Goal: Transaction & Acquisition: Purchase product/service

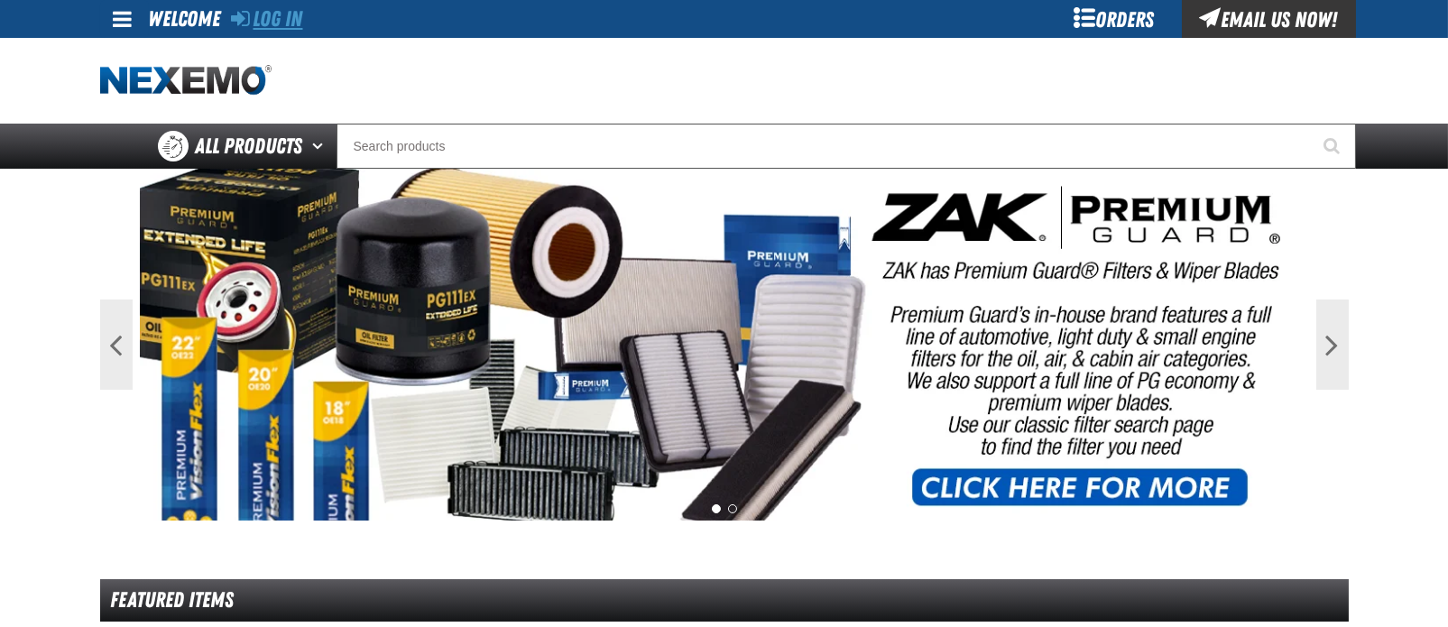
click at [282, 23] on link "Log In" at bounding box center [267, 18] width 71 height 25
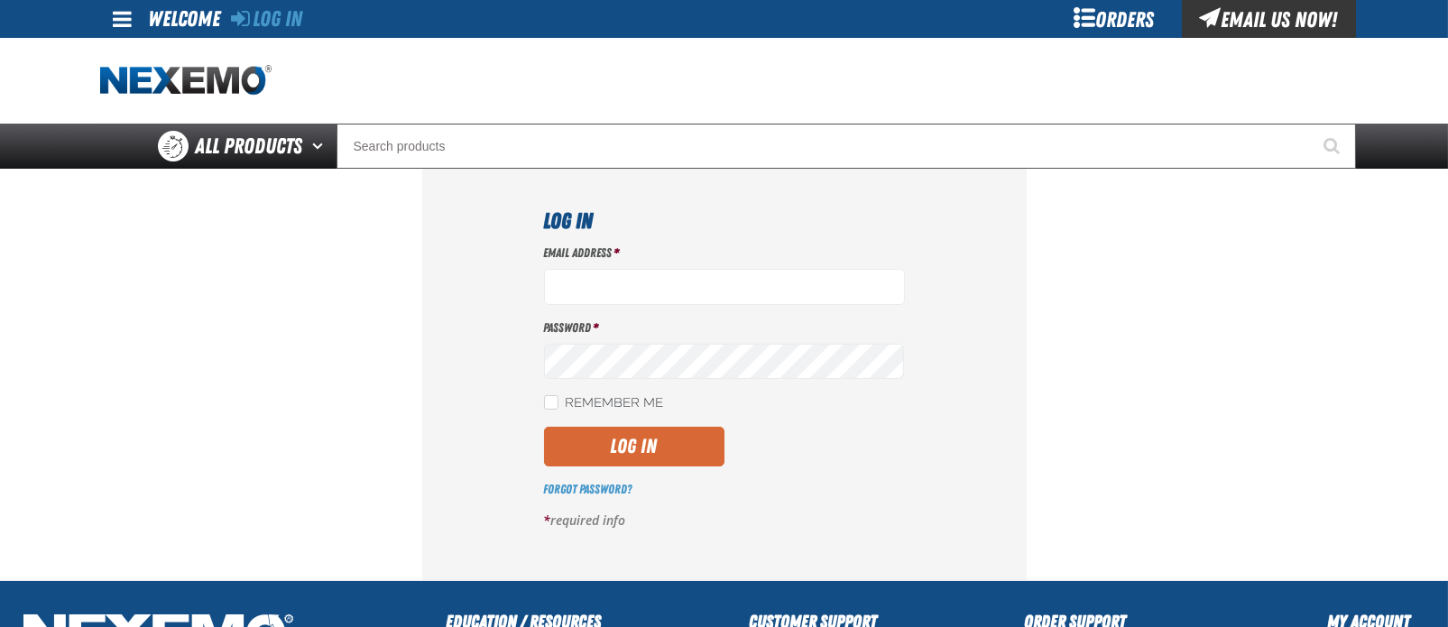
type input "[EMAIL_ADDRESS][DOMAIN_NAME]"
click at [658, 435] on button "Log In" at bounding box center [634, 447] width 180 height 40
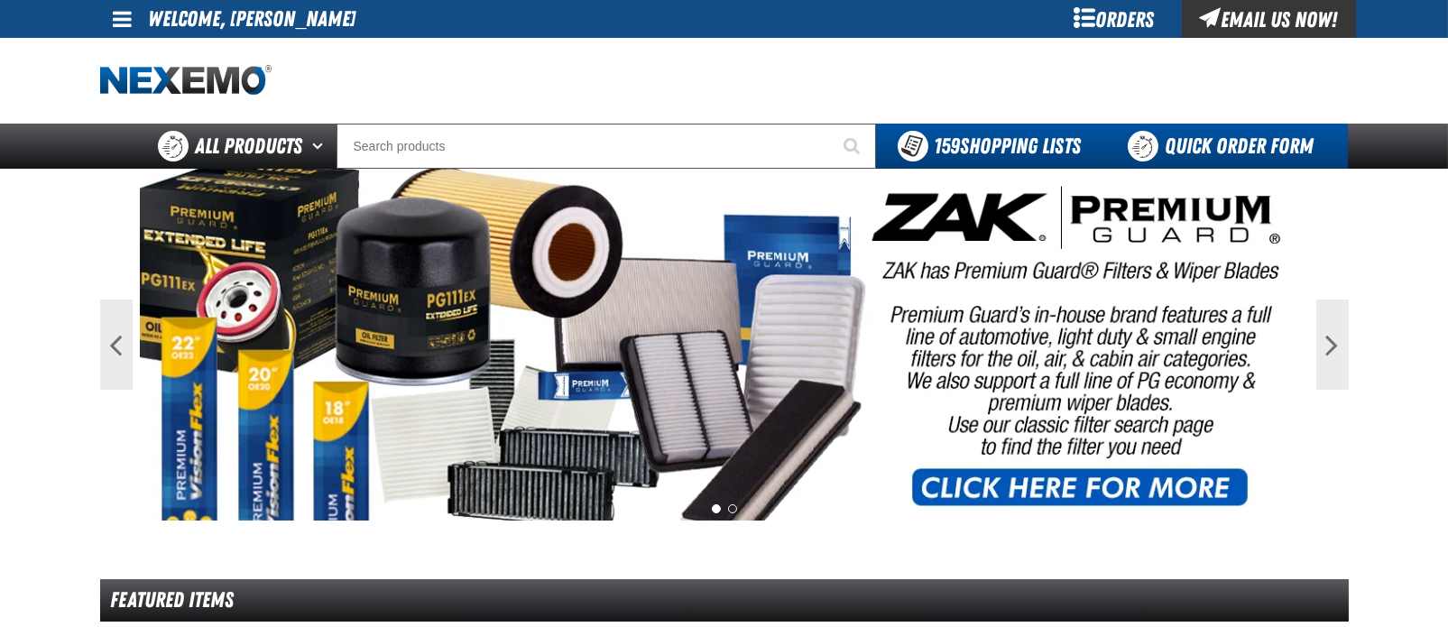
click at [1177, 134] on link "Quick Order Form" at bounding box center [1225, 146] width 244 height 45
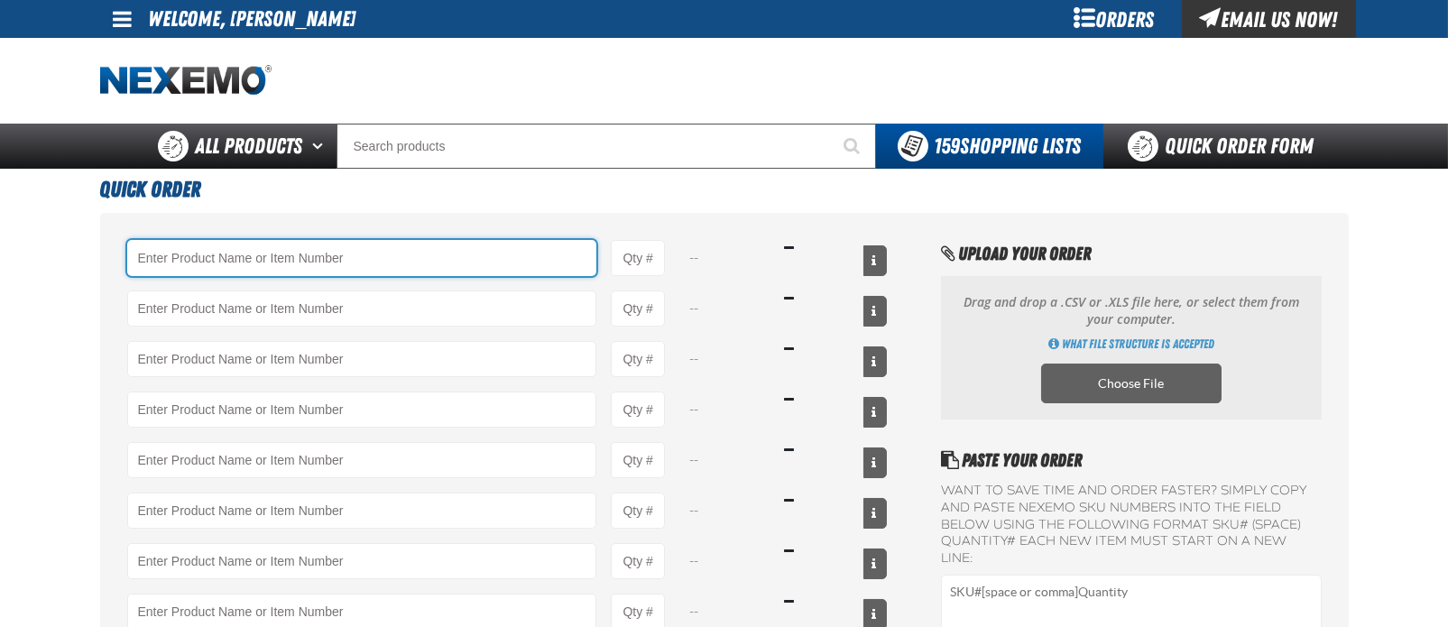
click at [375, 263] on input "Product" at bounding box center [362, 258] width 470 height 36
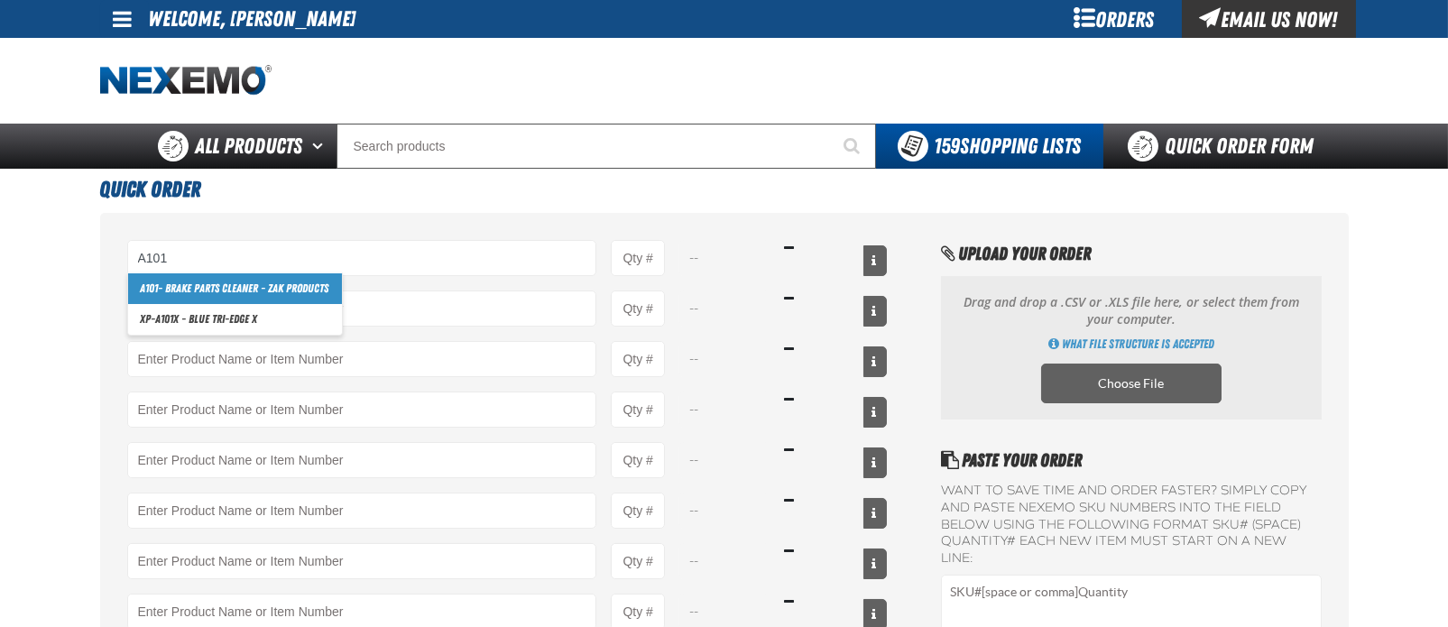
click at [292, 282] on link "A101 - Brake Parts Cleaner - ZAK Products" at bounding box center [235, 288] width 214 height 31
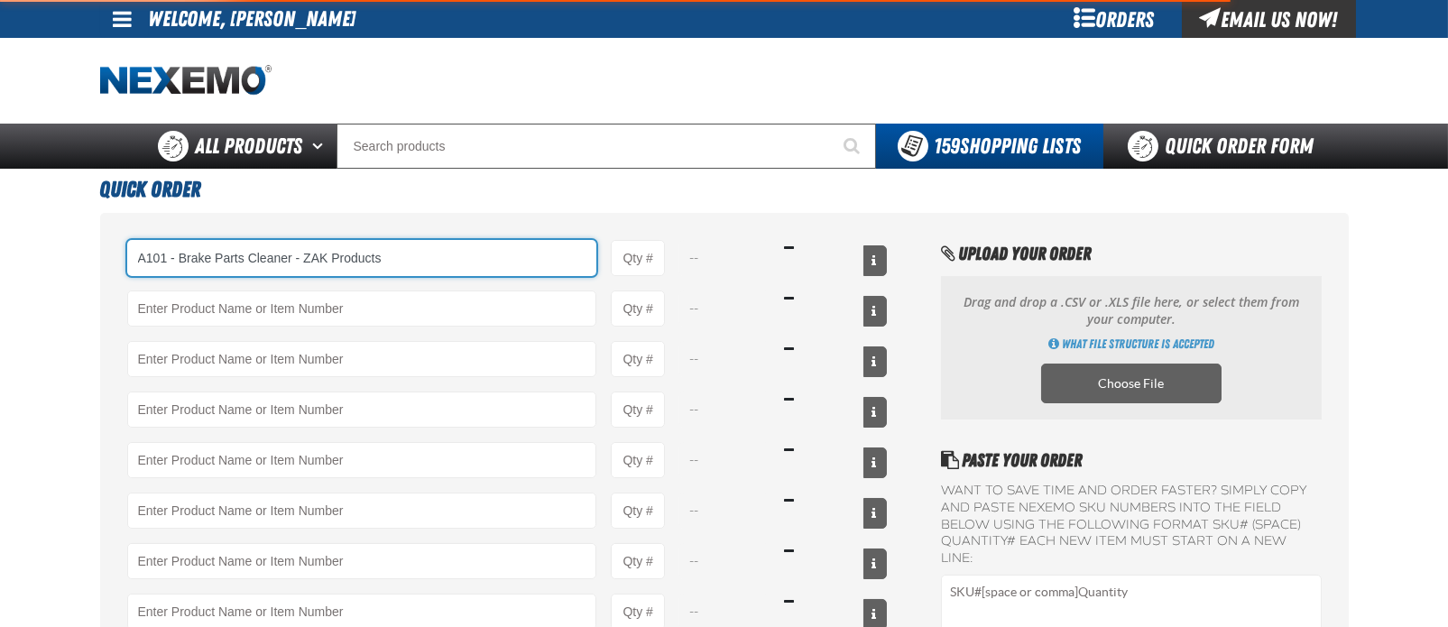
type input "A101 - Brake Parts Cleaner - ZAK Products"
type input "1"
select select "can"
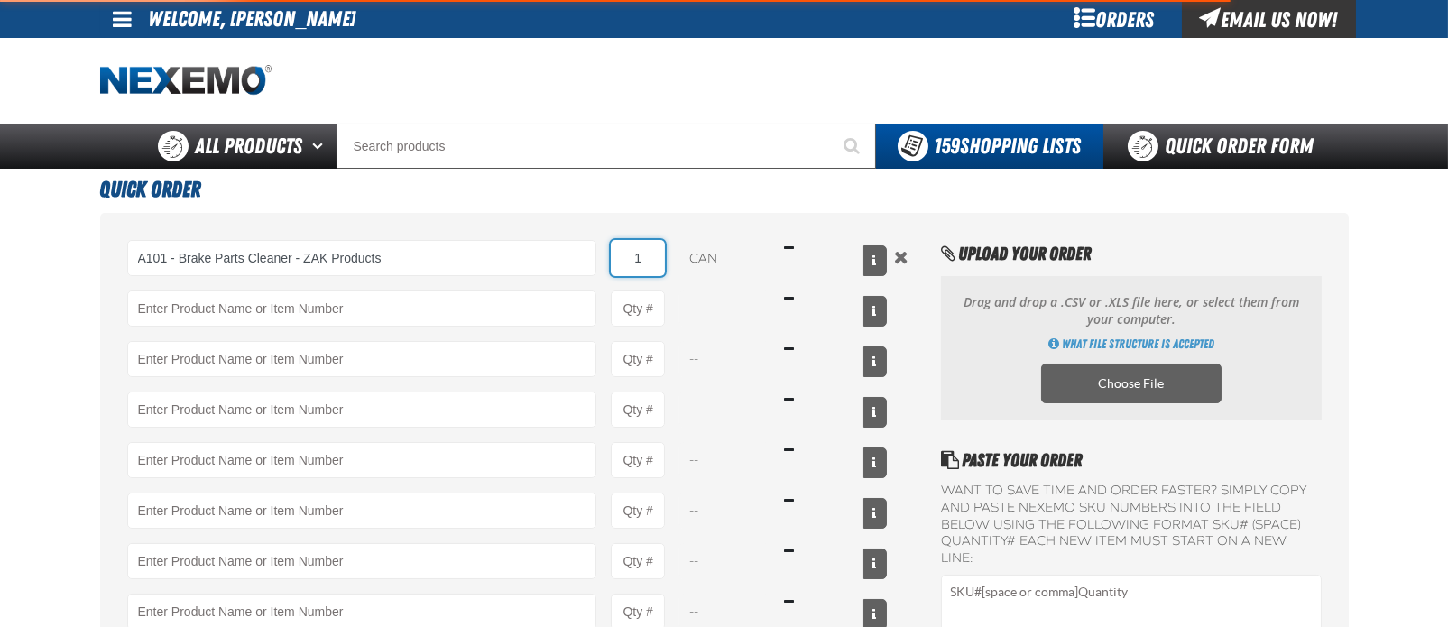
type input "A101 - Brake Parts Cleaner - ZAK Products"
drag, startPoint x: 662, startPoint y: 252, endPoint x: 606, endPoint y: 254, distance: 56.0
click at [606, 254] on div "A101 - Brake Parts Cleaner - ZAK Products A101 - Brake Parts Cleaner - ZAK Prod…" at bounding box center [507, 258] width 760 height 36
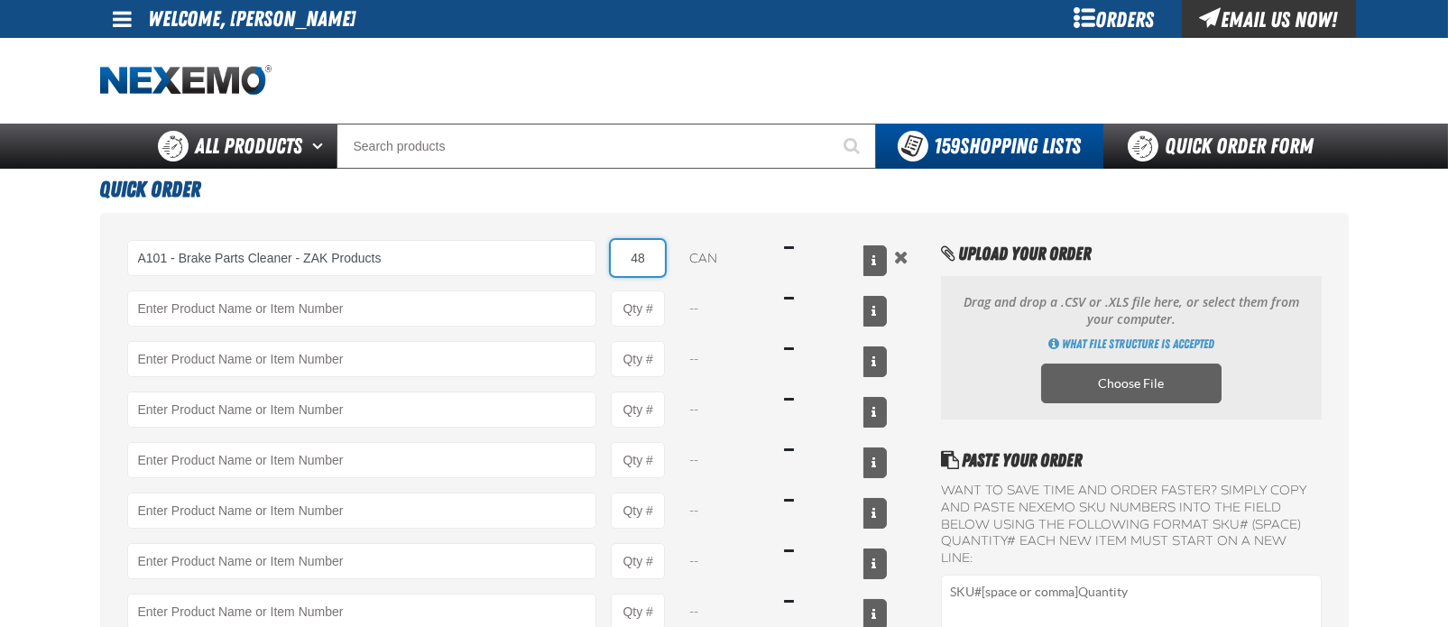
type input "48"
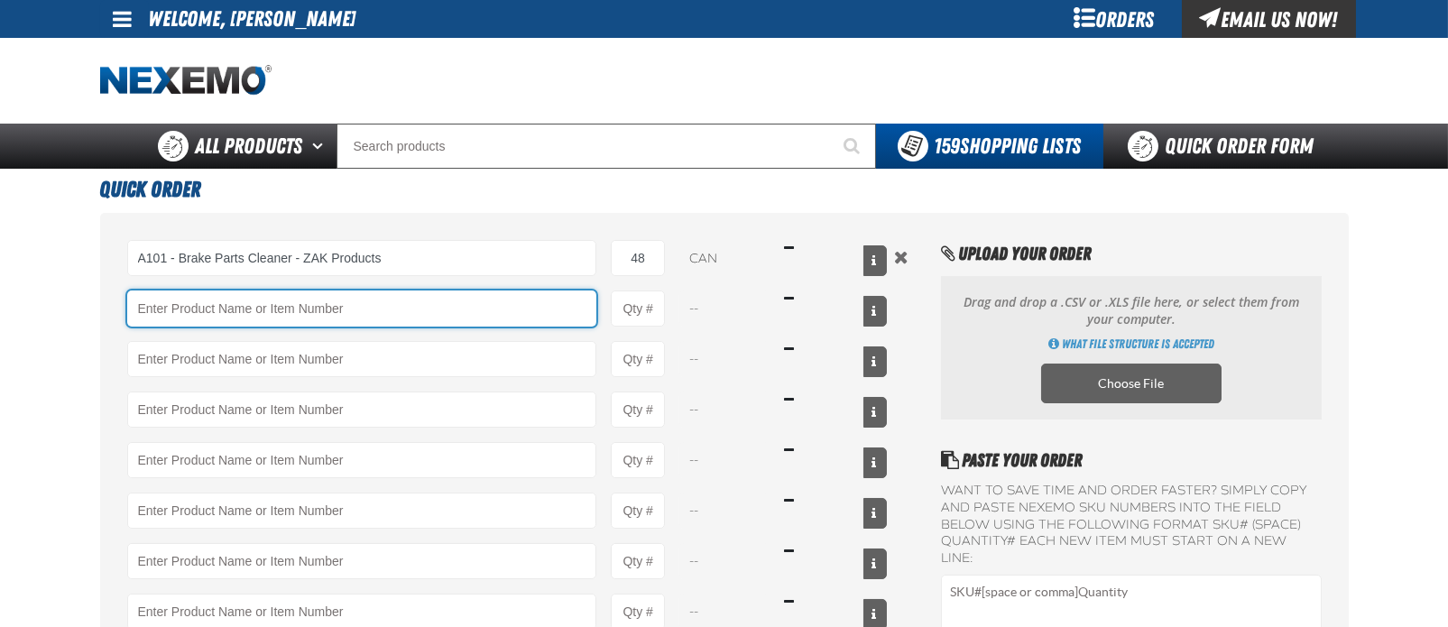
click at [207, 304] on input "Product" at bounding box center [362, 308] width 470 height 36
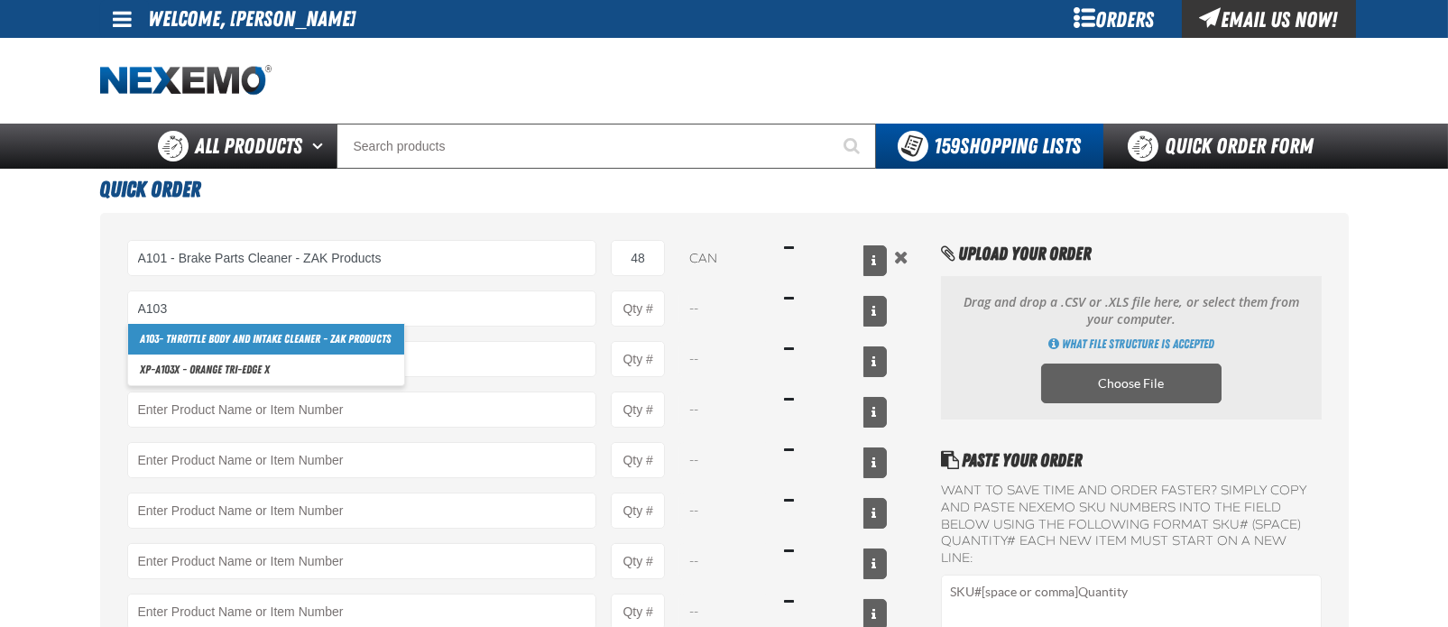
click at [221, 333] on link "A103 - Throttle Body and Intake Cleaner - ZAK Products" at bounding box center [266, 339] width 276 height 31
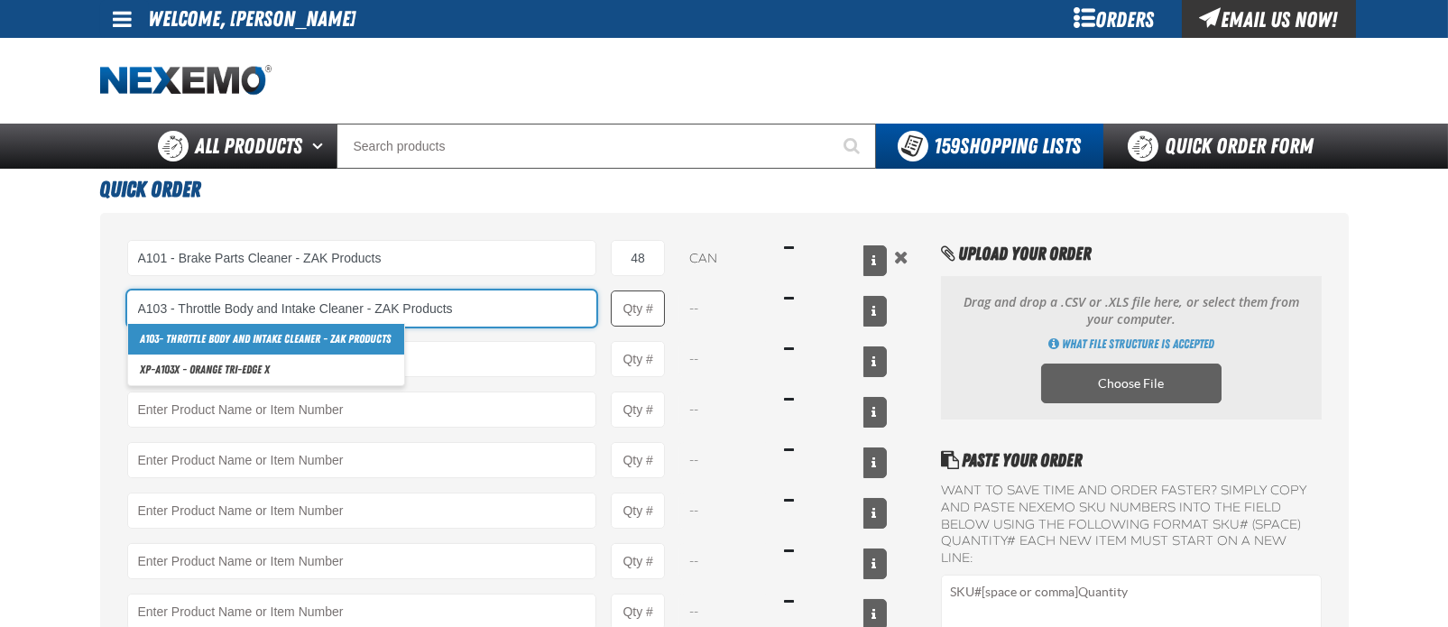
type input "A103 - Throttle Body and Intake Cleaner - ZAK Products"
type input "1"
select select "can"
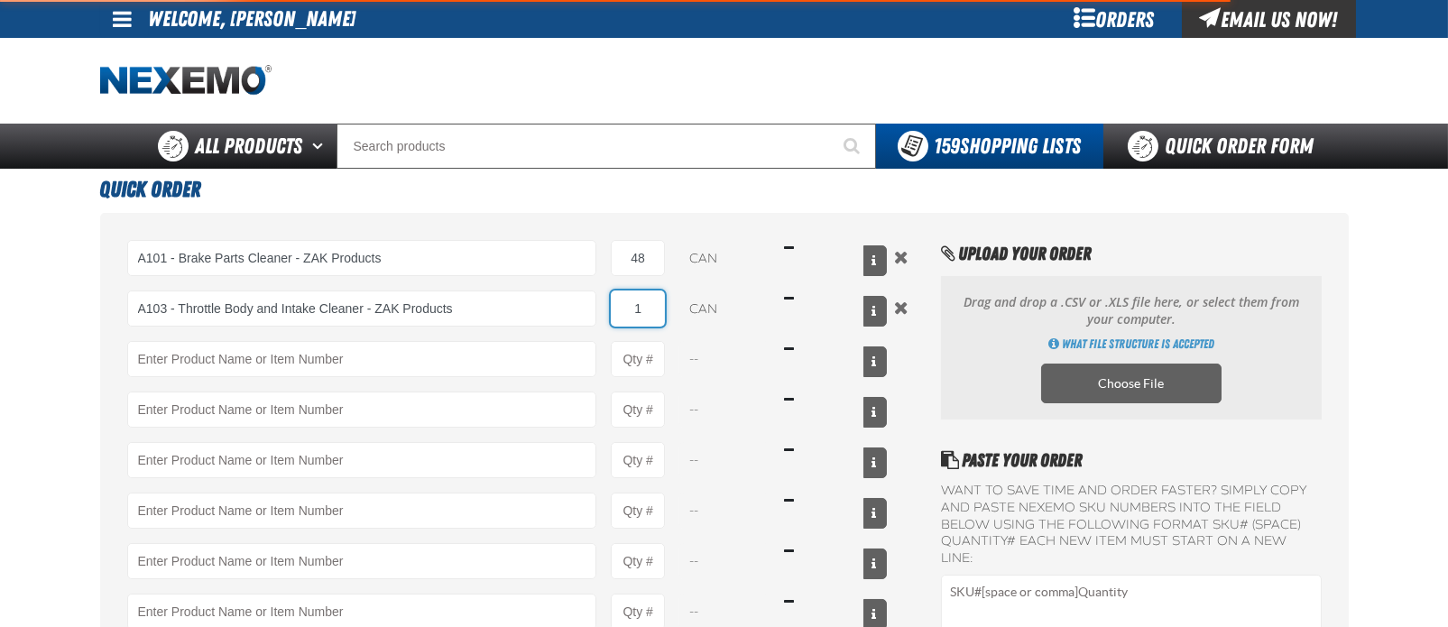
drag, startPoint x: 659, startPoint y: 306, endPoint x: 571, endPoint y: 326, distance: 90.8
click at [576, 321] on div "A103 - Throttle Body and Intake Cleaner - ZAK Products A103 - Throttle Body and…" at bounding box center [507, 308] width 760 height 36
type input "A103 - Throttle Body and Intake Cleaner - ZAK Products"
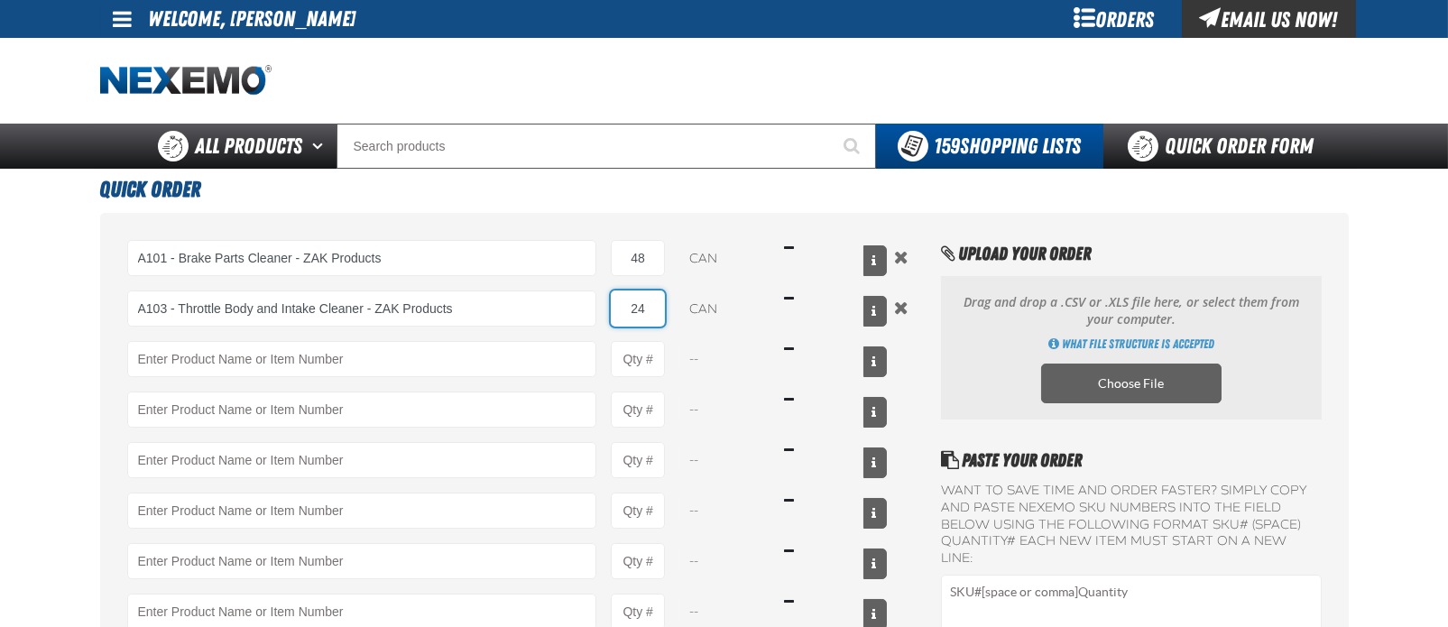
type input "24"
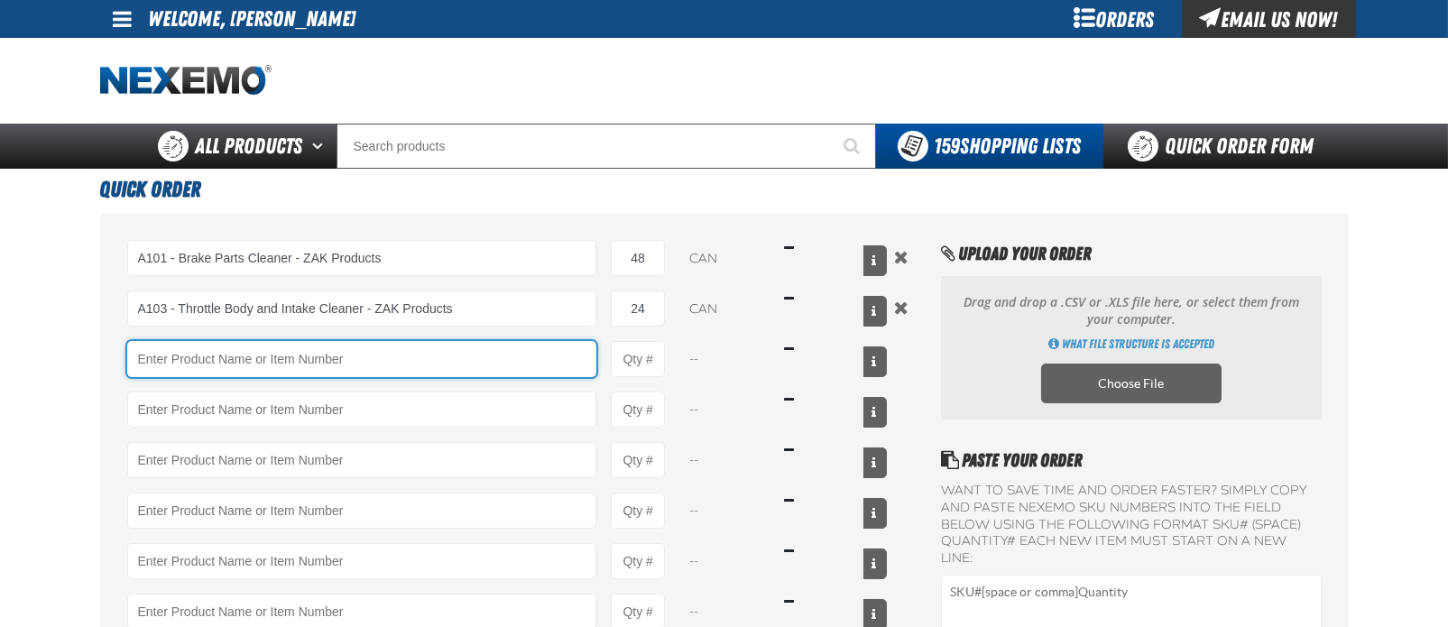
click at [213, 357] on input "Product" at bounding box center [362, 359] width 470 height 36
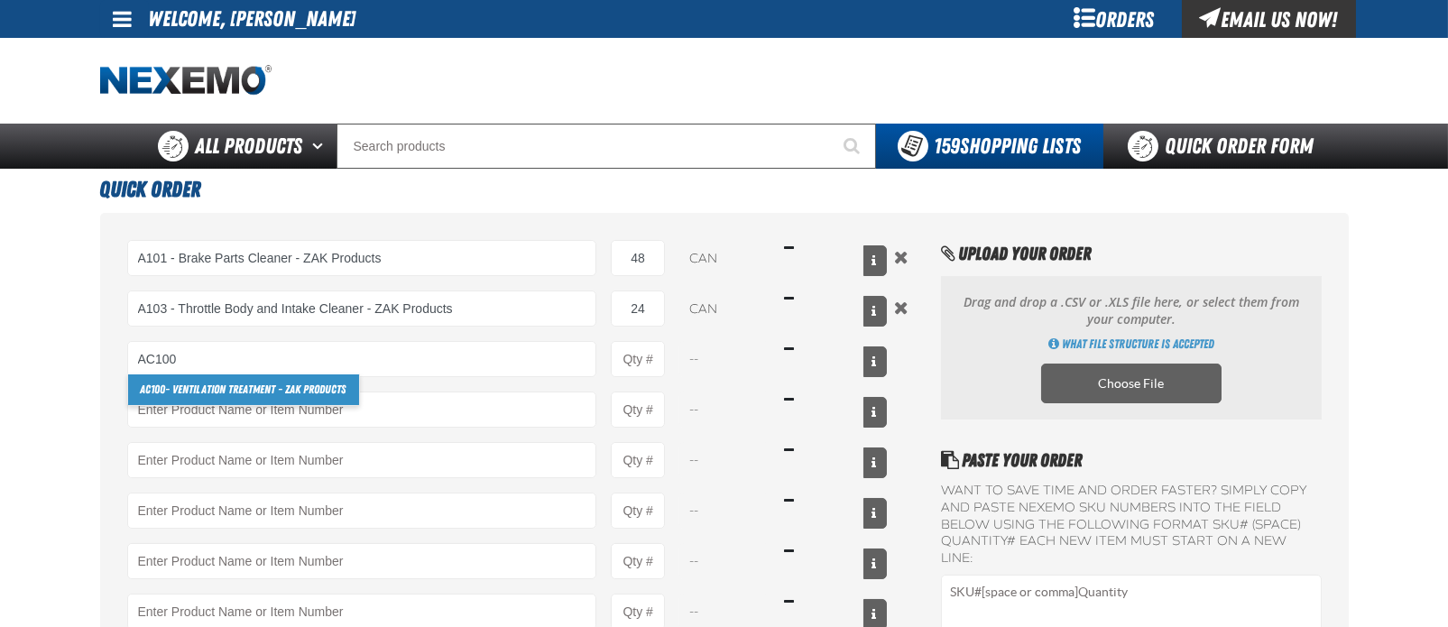
click at [225, 384] on link "AC100 - Ventilation Treatment - ZAK Products" at bounding box center [243, 389] width 231 height 31
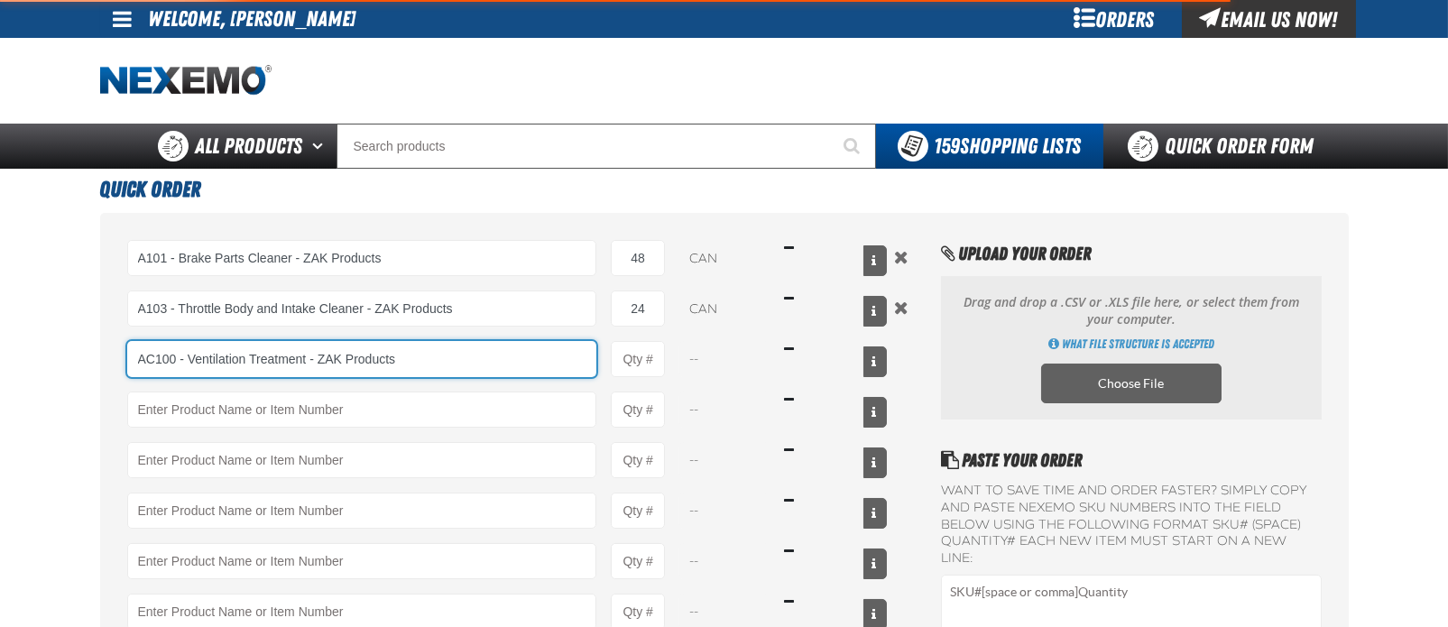
type input "AC100 - Ventilation Treatment - ZAK Products"
type input "1"
select select "can"
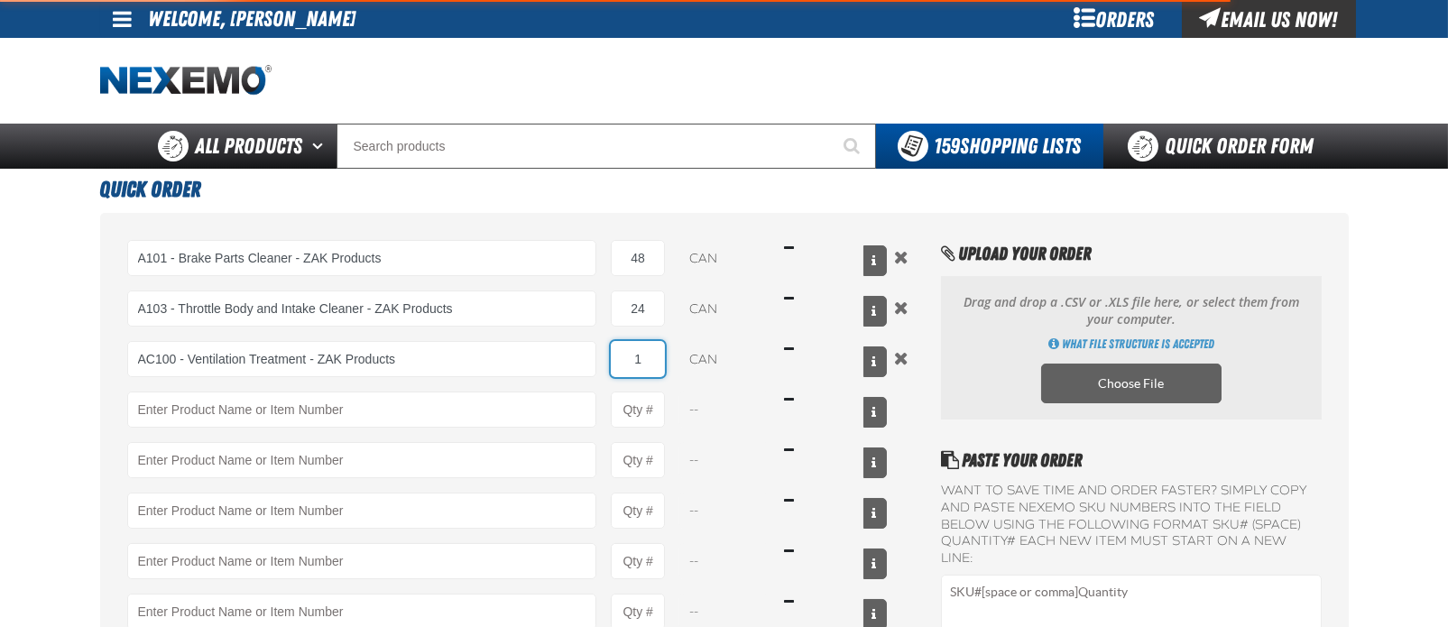
type input "AC100 - Ventilation Treatment - ZAK Products"
drag, startPoint x: 647, startPoint y: 350, endPoint x: 612, endPoint y: 353, distance: 34.4
click at [612, 353] on input "1" at bounding box center [638, 359] width 54 height 36
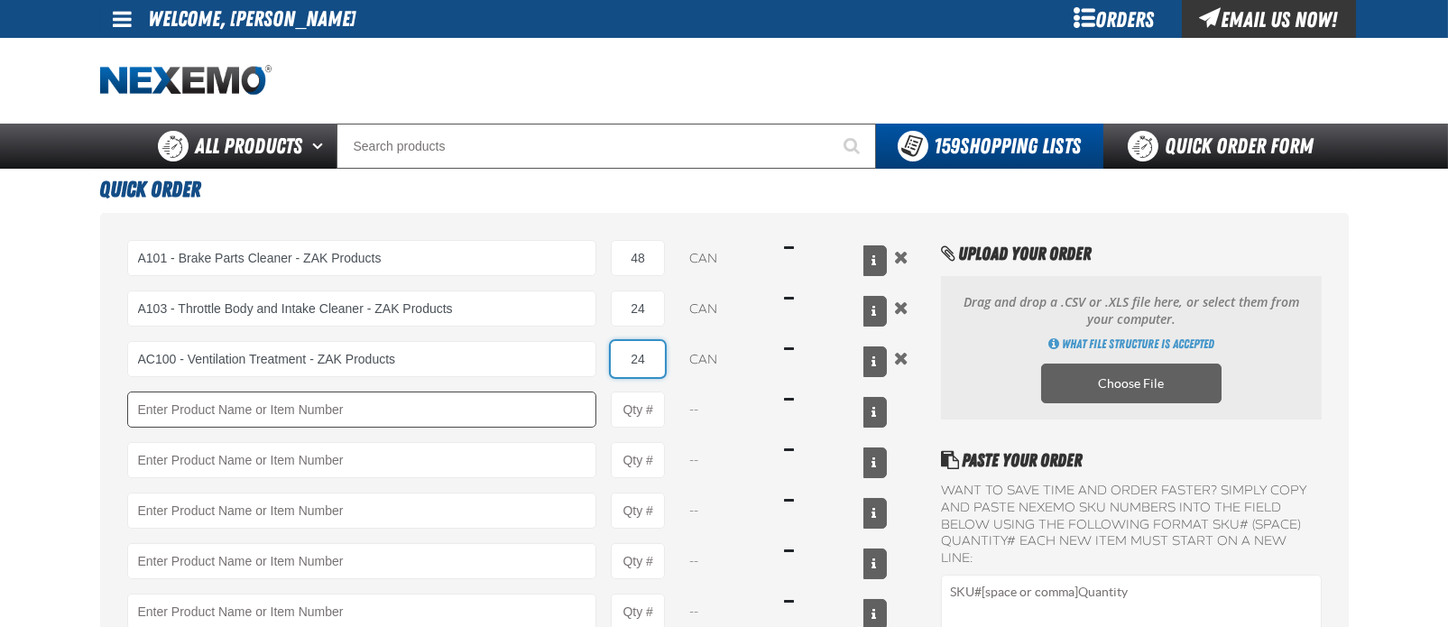
type input "24"
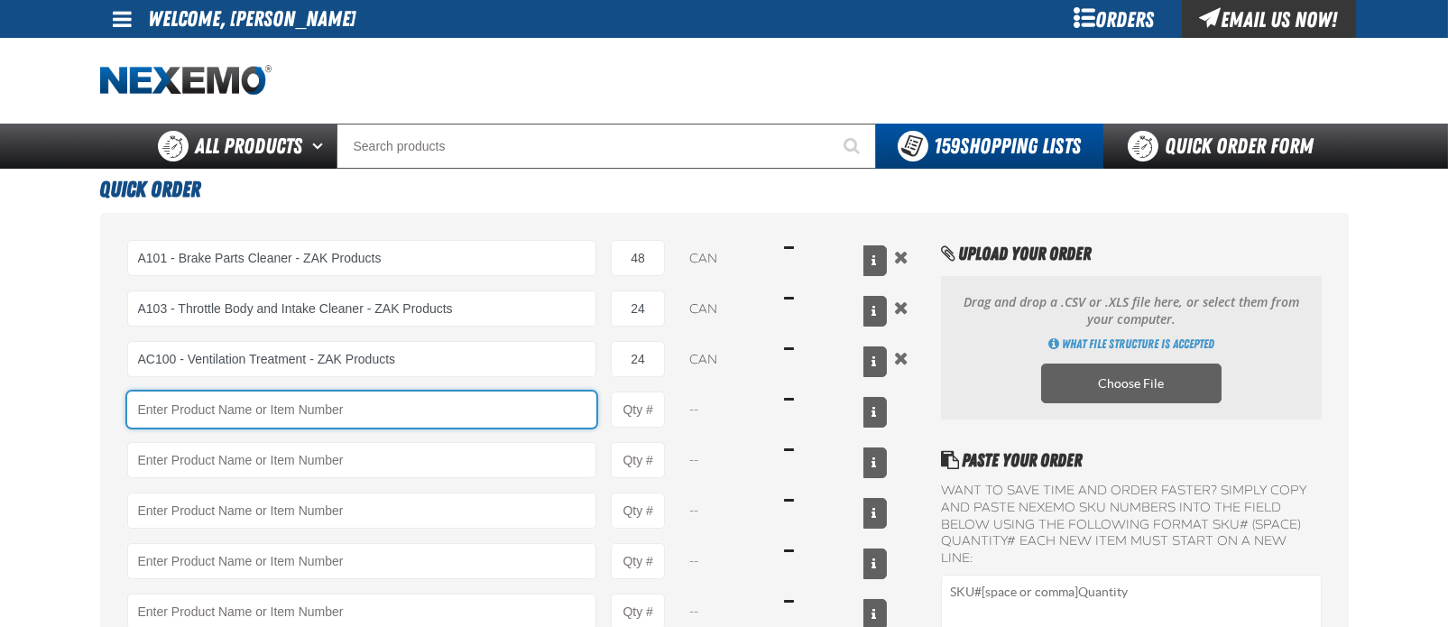
click at [216, 400] on input "Product" at bounding box center [362, 409] width 470 height 36
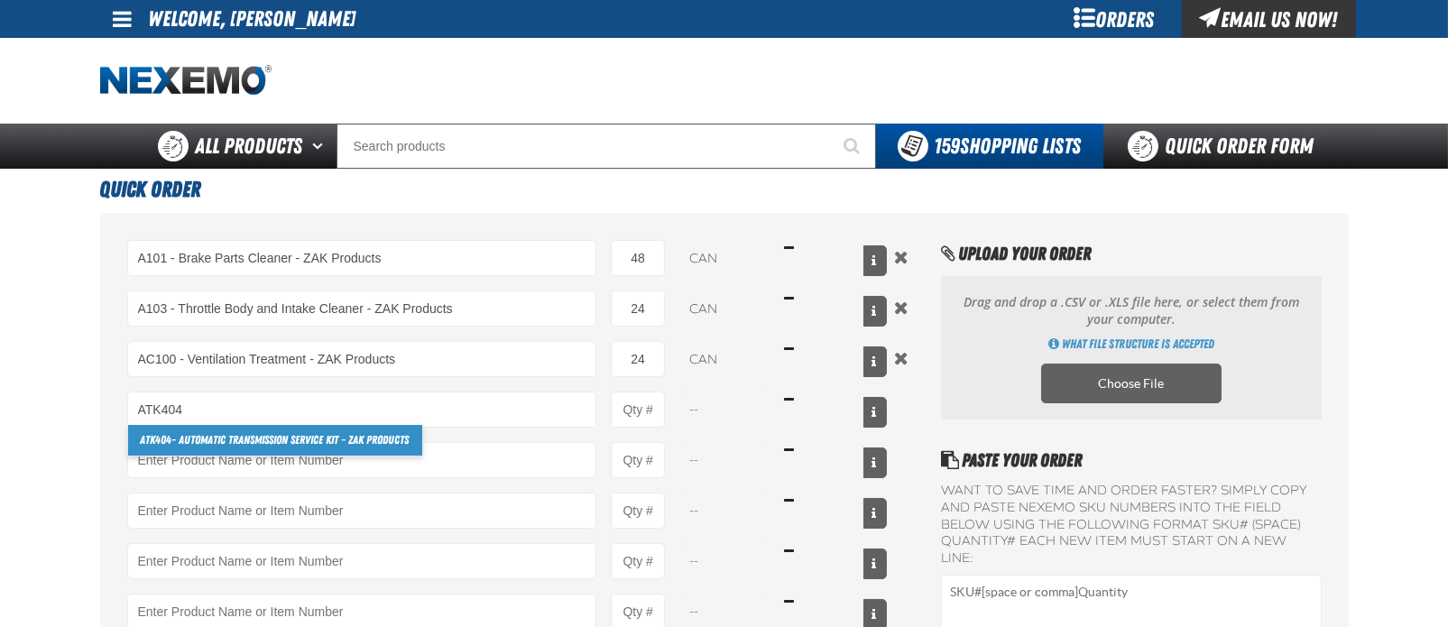
click at [188, 444] on link "ATK404 - Automatic Transmission Service Kit - ZAK Products" at bounding box center [275, 440] width 294 height 31
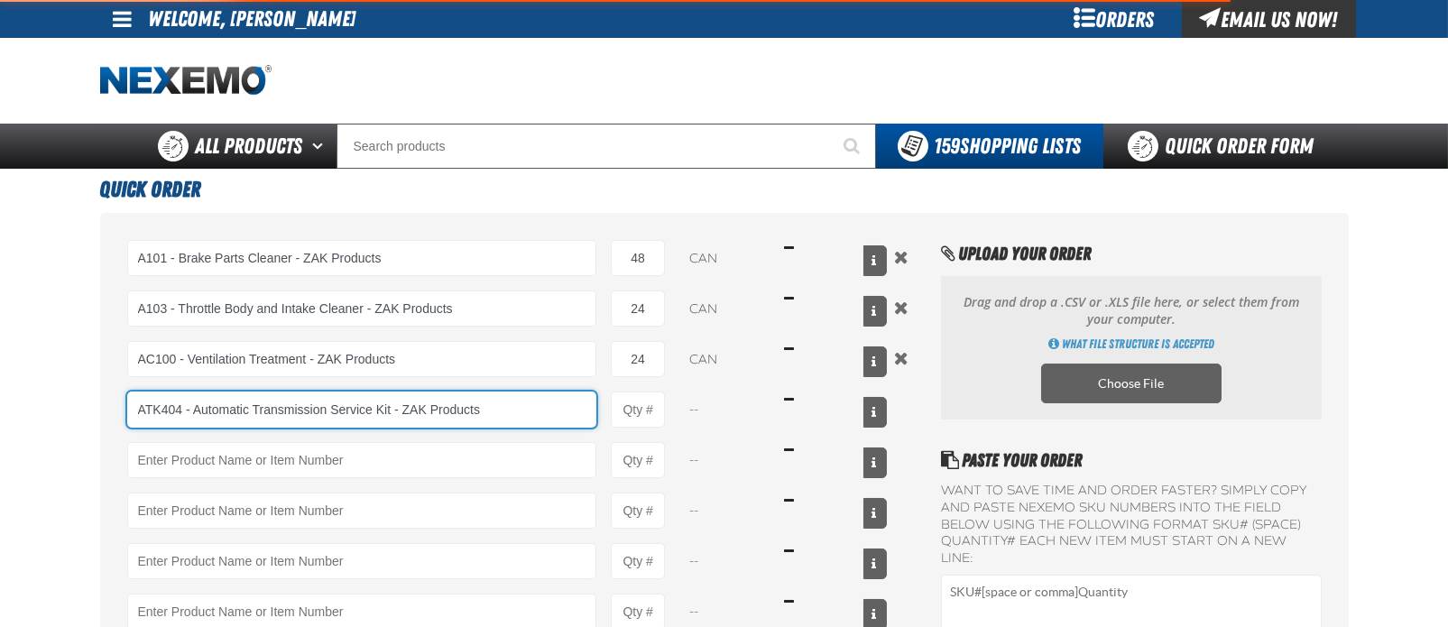
type input "ATK404 - Automatic Transmission Service Kit - ZAK Products"
type input "1"
select select "kit"
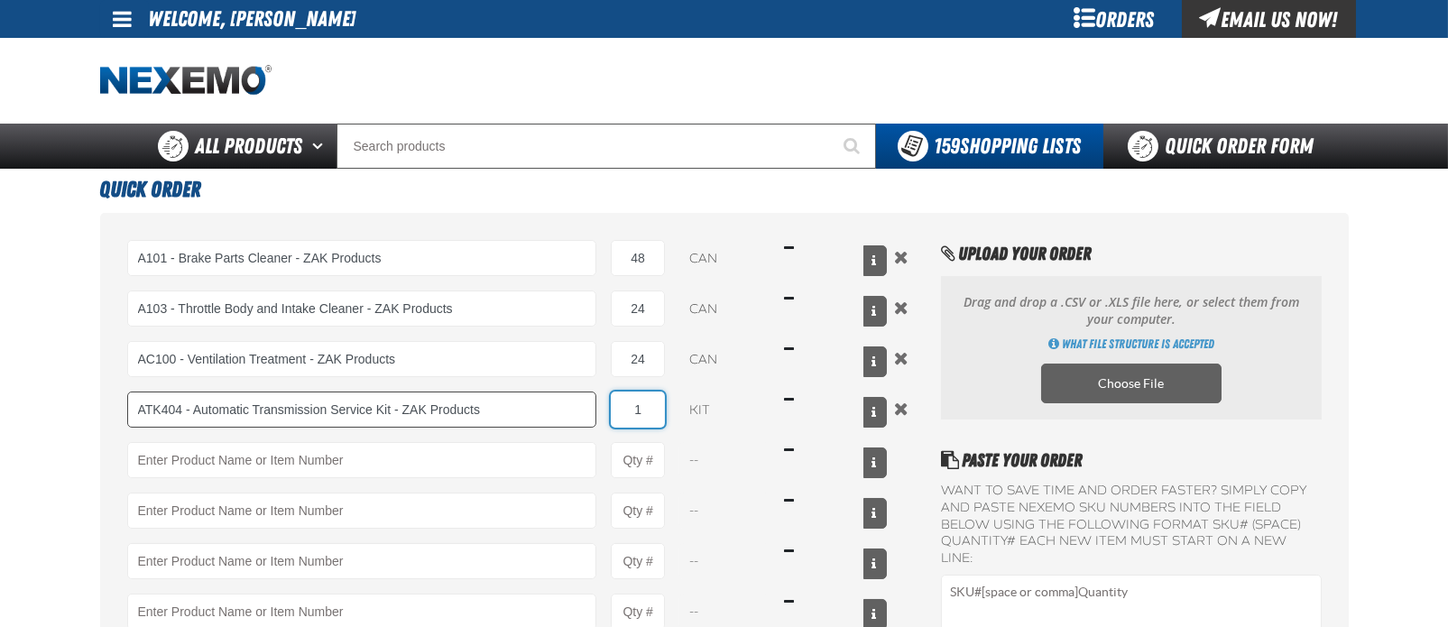
drag, startPoint x: 647, startPoint y: 404, endPoint x: 586, endPoint y: 415, distance: 61.4
click at [586, 415] on div "ATK404 - Automatic Transmission Service Kit - ZAK Products ATK404 - Automatic T…" at bounding box center [507, 409] width 760 height 36
type input "ATK404 - Automatic Transmission Service Kit - ZAK Products"
type input "24"
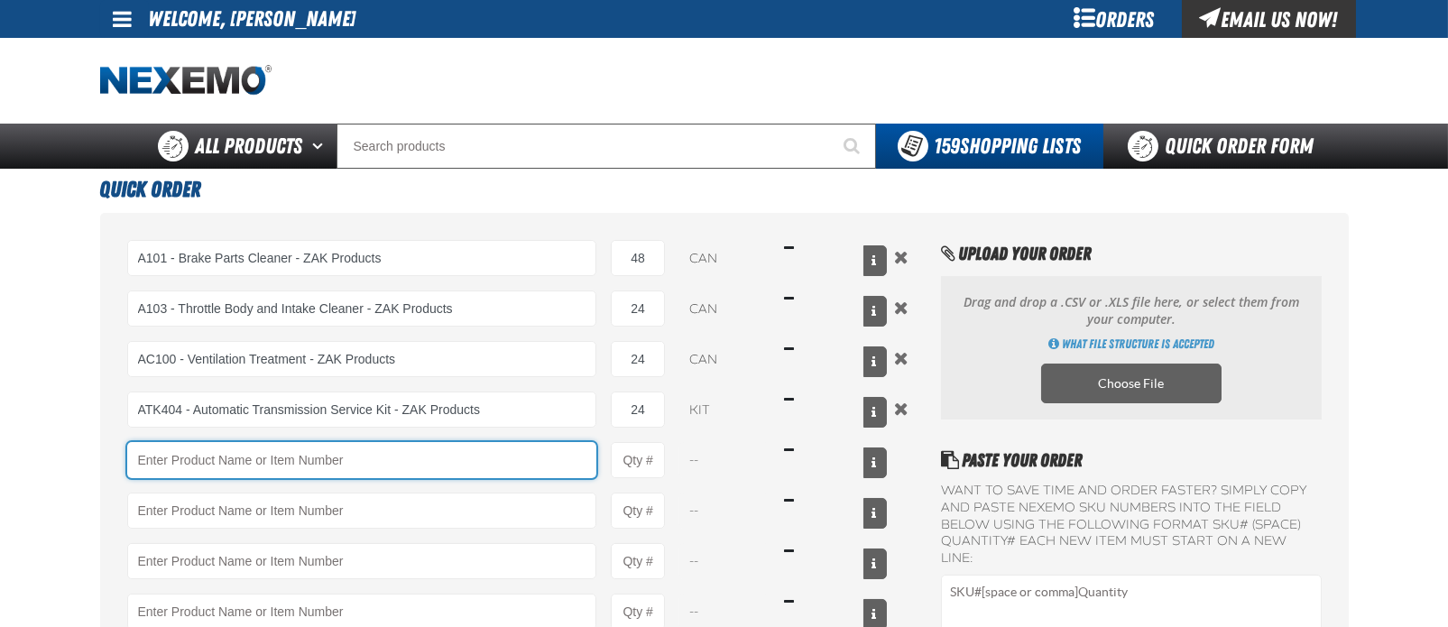
click at [205, 470] on input "Product" at bounding box center [362, 460] width 470 height 36
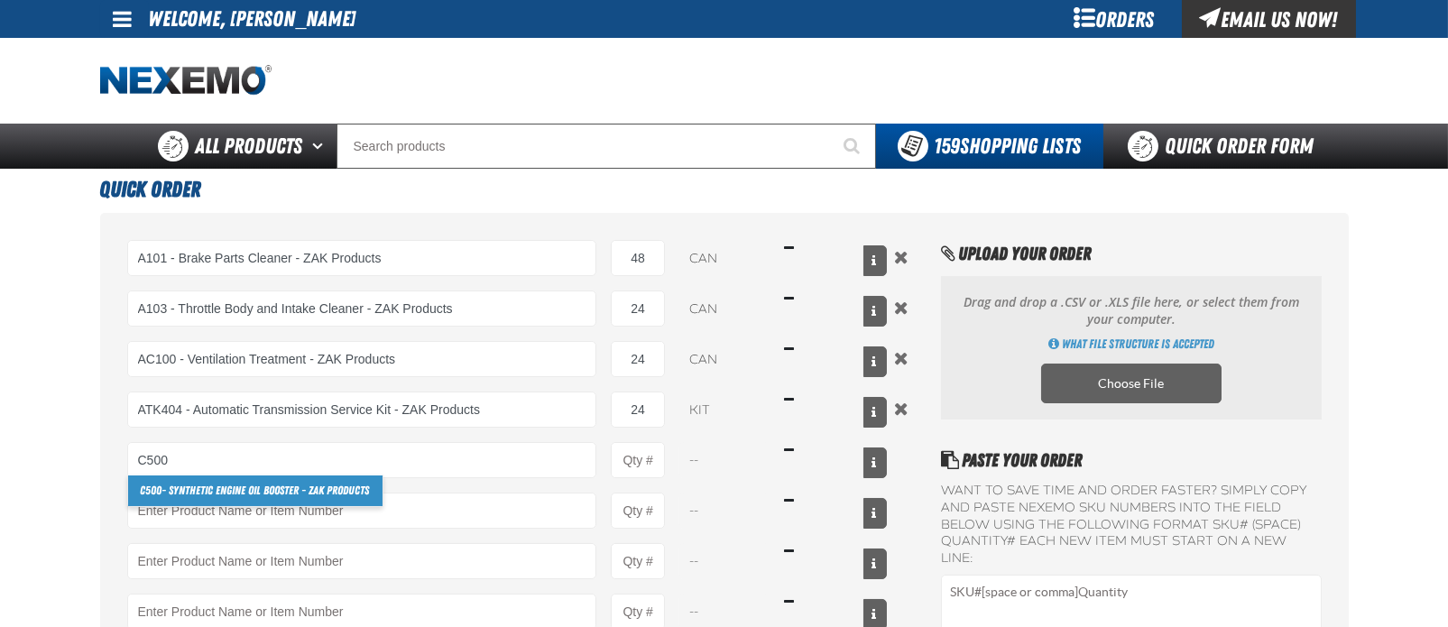
click at [204, 492] on link "C500 - Synthetic Engine Oil Booster - ZAK Products" at bounding box center [255, 490] width 254 height 31
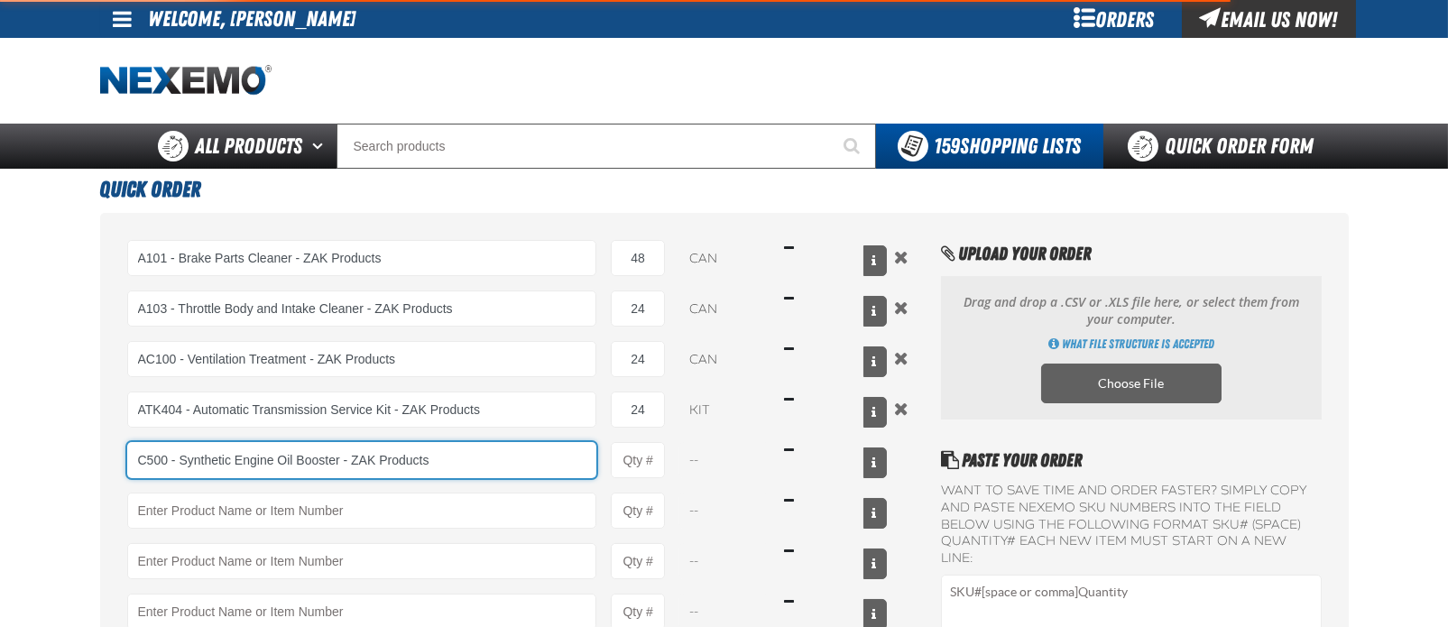
type input "C500 - Synthetic Engine Oil Booster - ZAK Products"
type input "1"
select select "bottle"
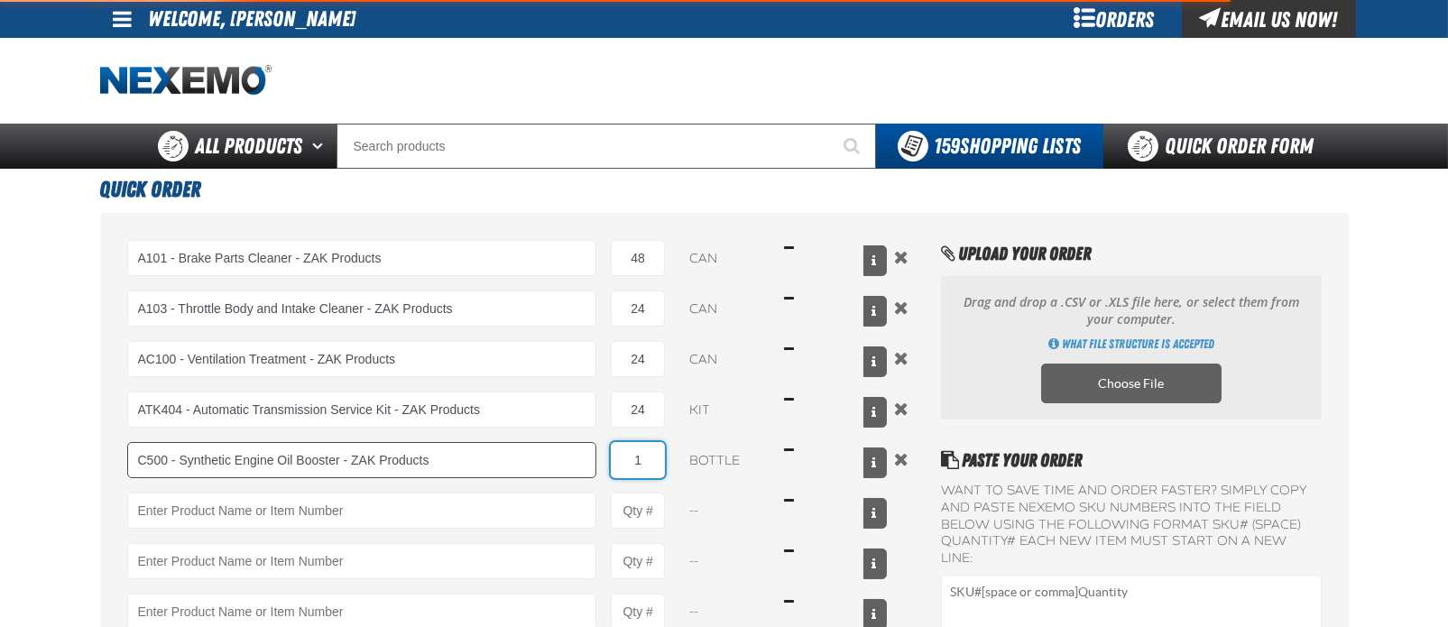
drag, startPoint x: 655, startPoint y: 457, endPoint x: 575, endPoint y: 454, distance: 79.5
click at [575, 454] on div "C500 - Synthetic Engine Oil Booster - ZAK Products C500 - Synthetic Engine Oil …" at bounding box center [507, 460] width 760 height 36
type input "C500 - Synthetic Engine Oil Booster - ZAK Products"
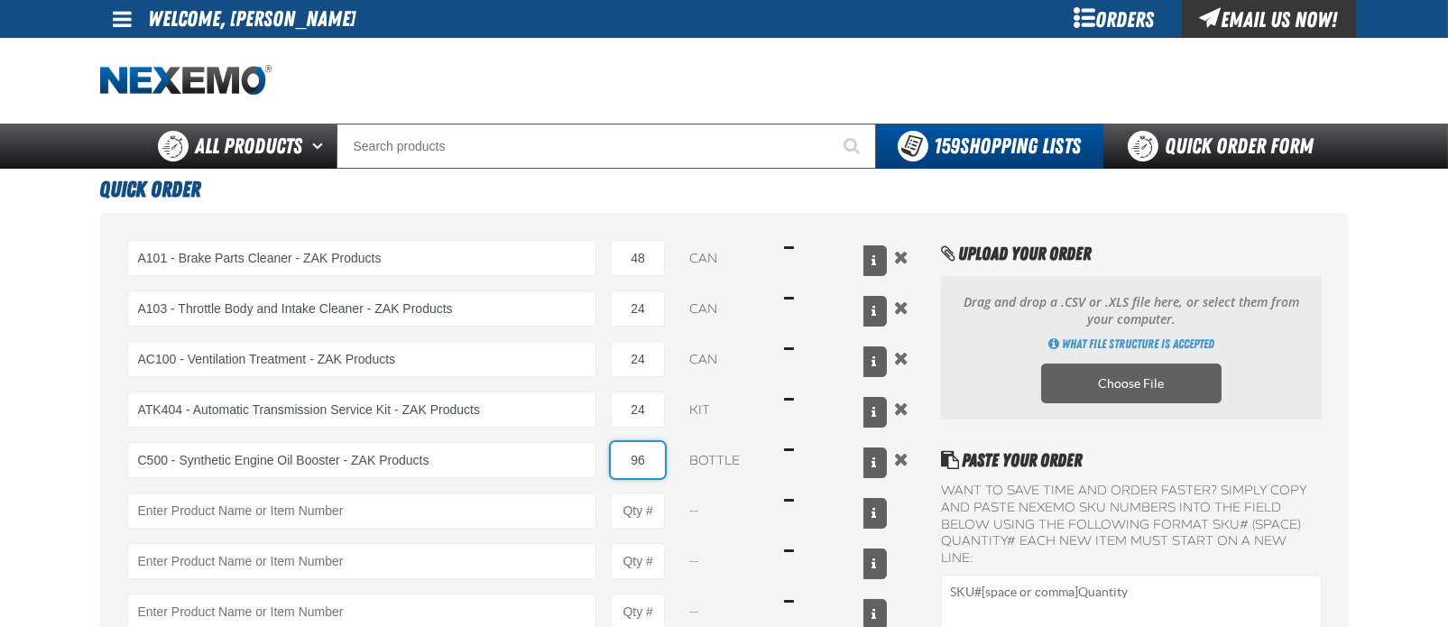
type input "96"
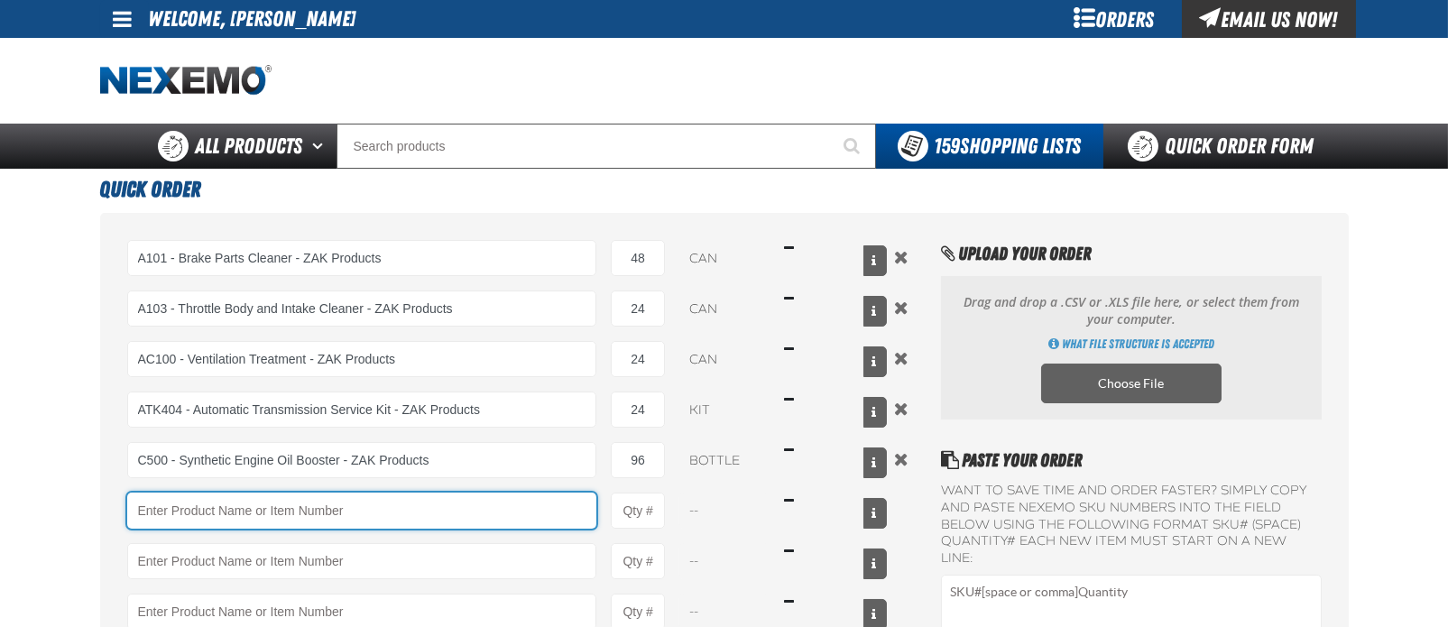
click at [275, 510] on input "Product" at bounding box center [362, 510] width 470 height 36
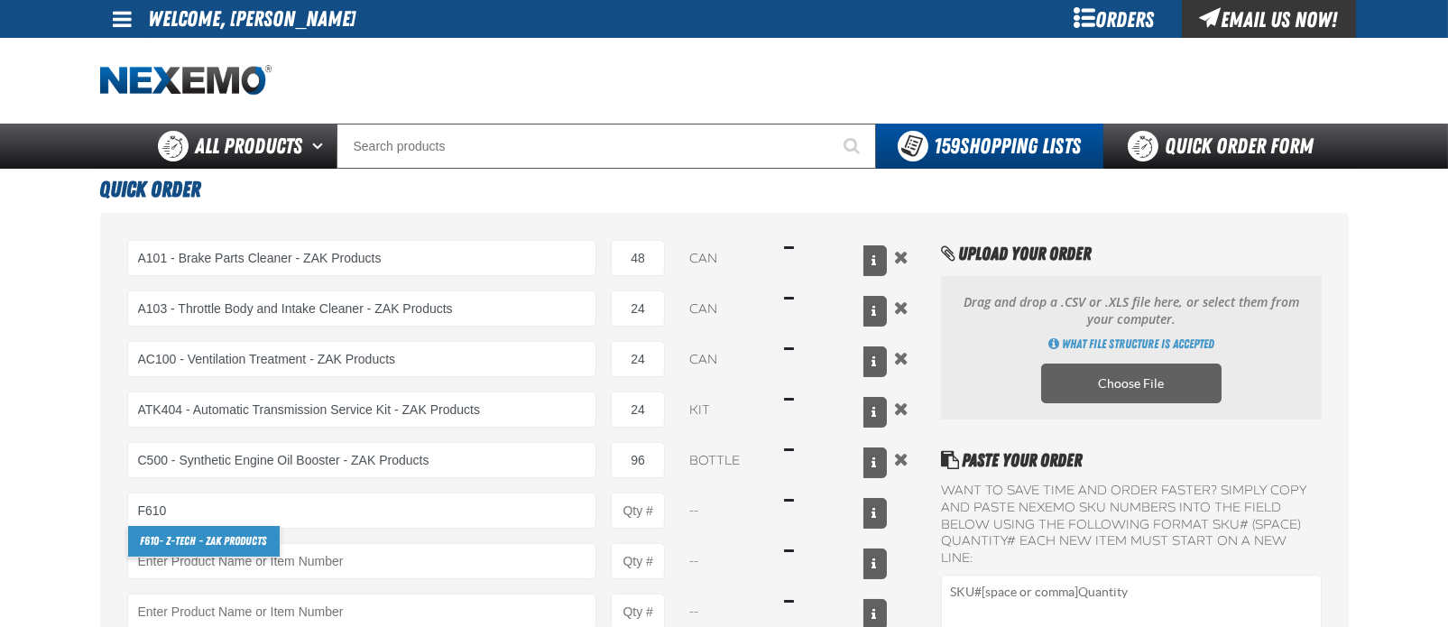
click at [225, 538] on link "F610 - Z-Tech - ZAK Products" at bounding box center [204, 541] width 152 height 31
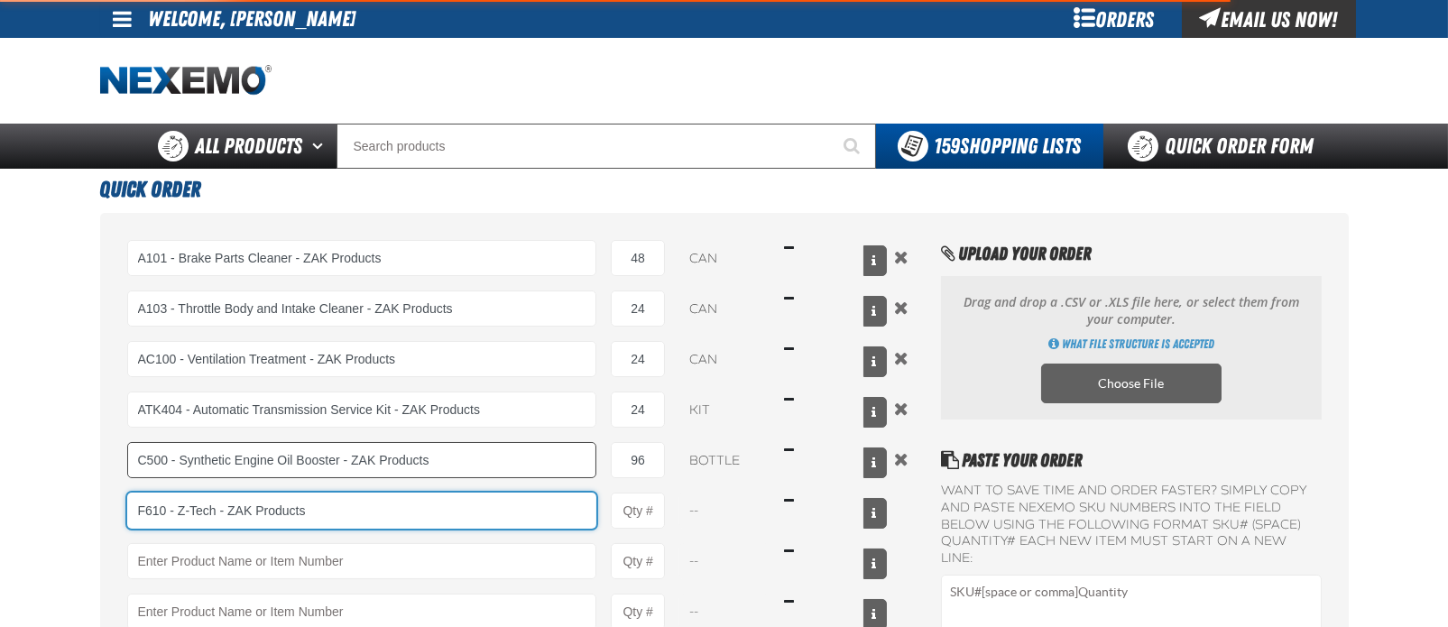
type input "F610 - Z-Tech - ZAK Products"
type input "1"
select select "bottle"
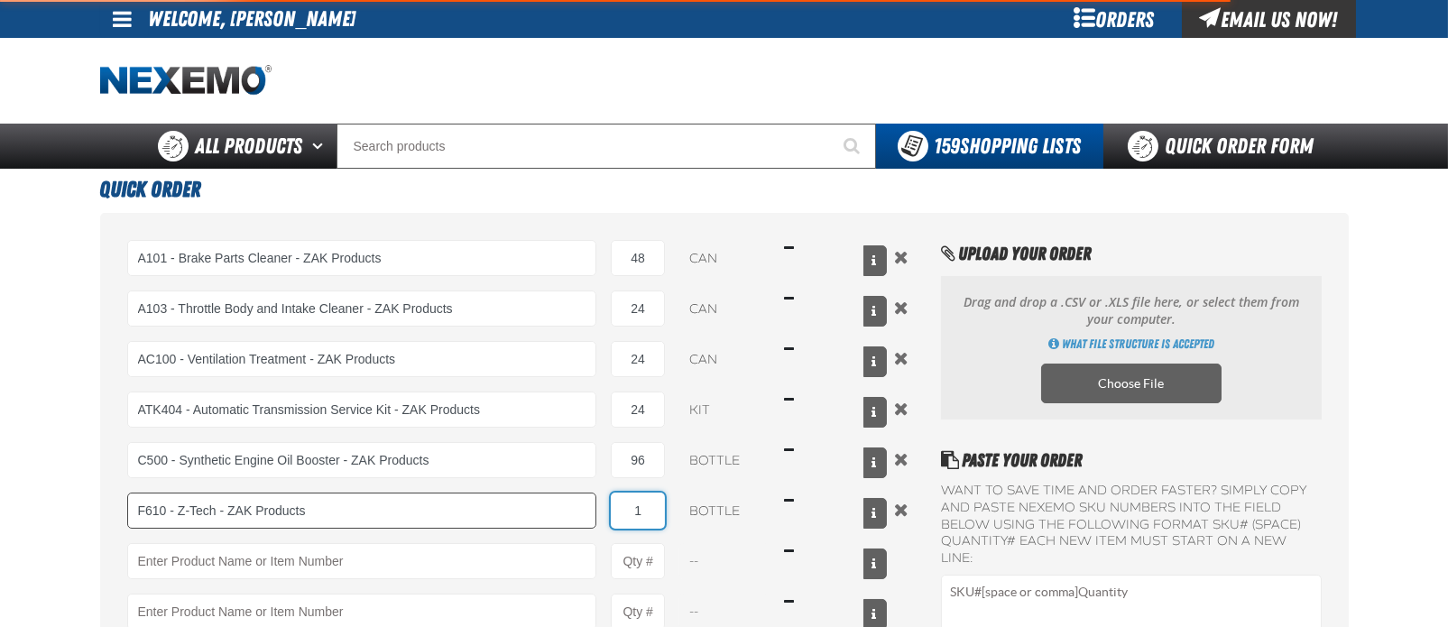
type input "F610 - Z-Tech - ZAK Products"
drag, startPoint x: 648, startPoint y: 499, endPoint x: 565, endPoint y: 510, distance: 83.7
click at [565, 510] on div "F610 - Z-Tech - ZAK Products F610 - Z-Tech - ZAK Products 1 bottle $16.49" at bounding box center [507, 510] width 760 height 36
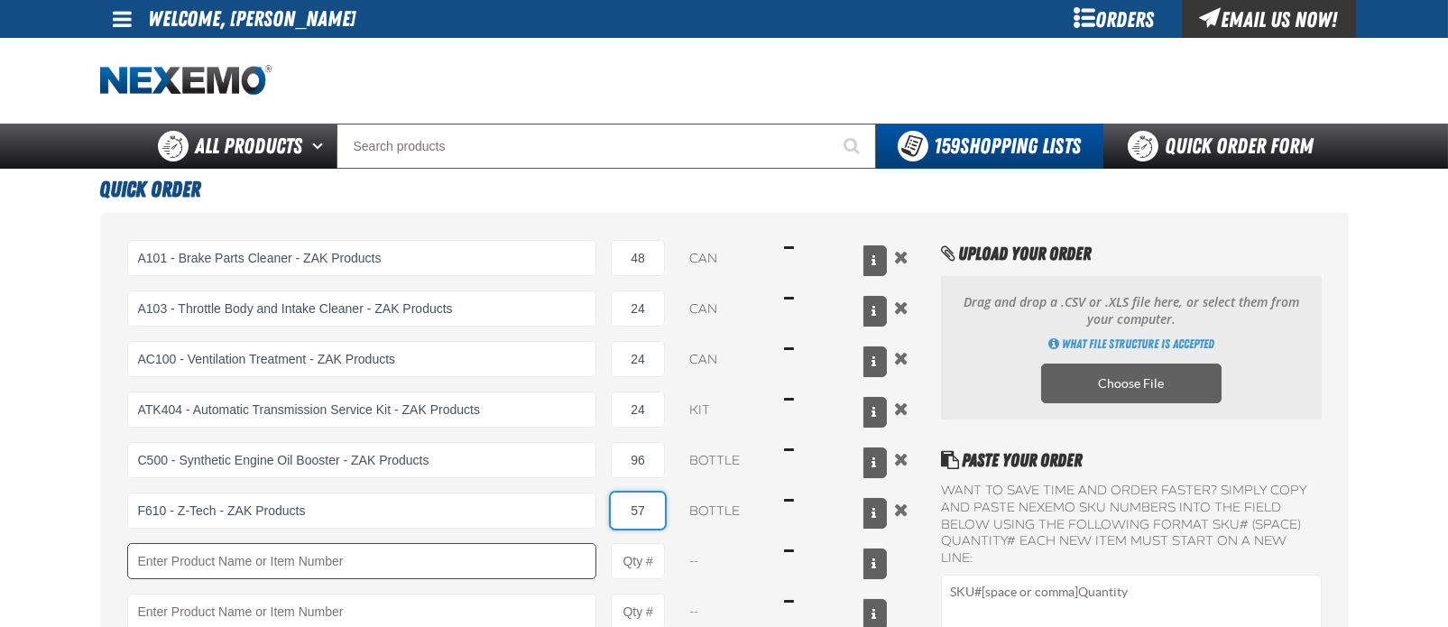
type input "57"
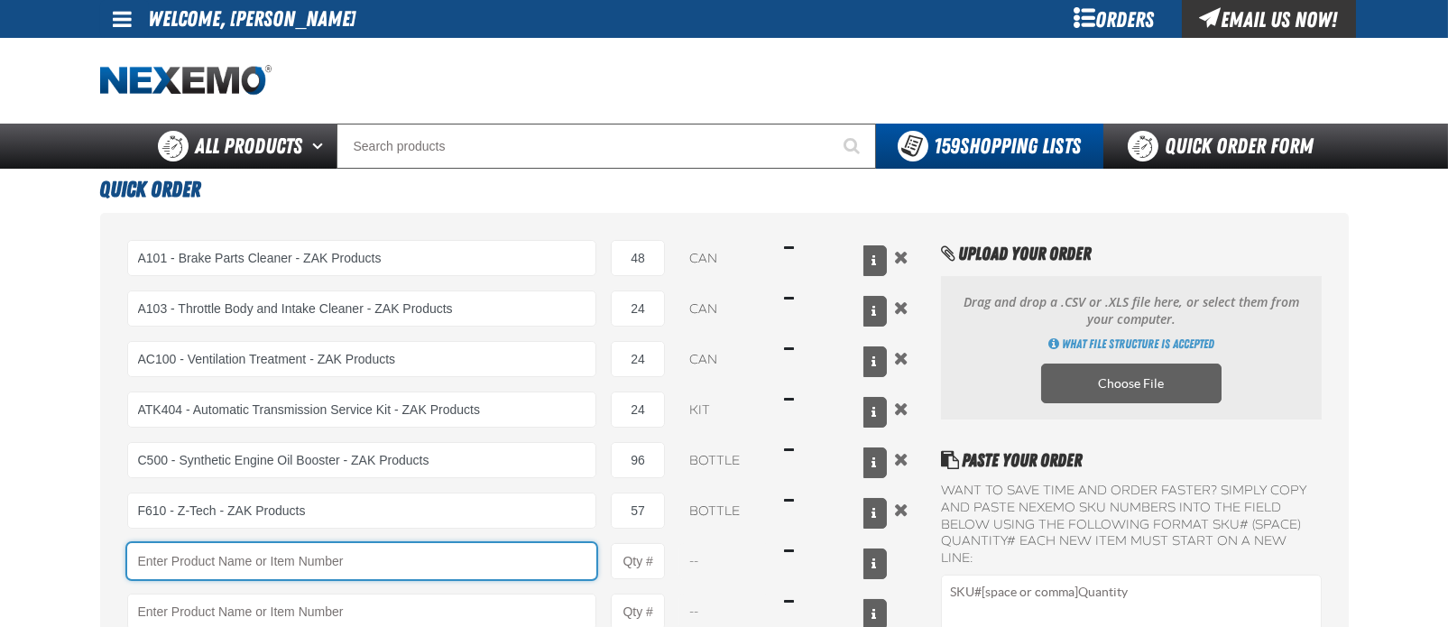
click at [229, 558] on input "Product" at bounding box center [362, 561] width 470 height 36
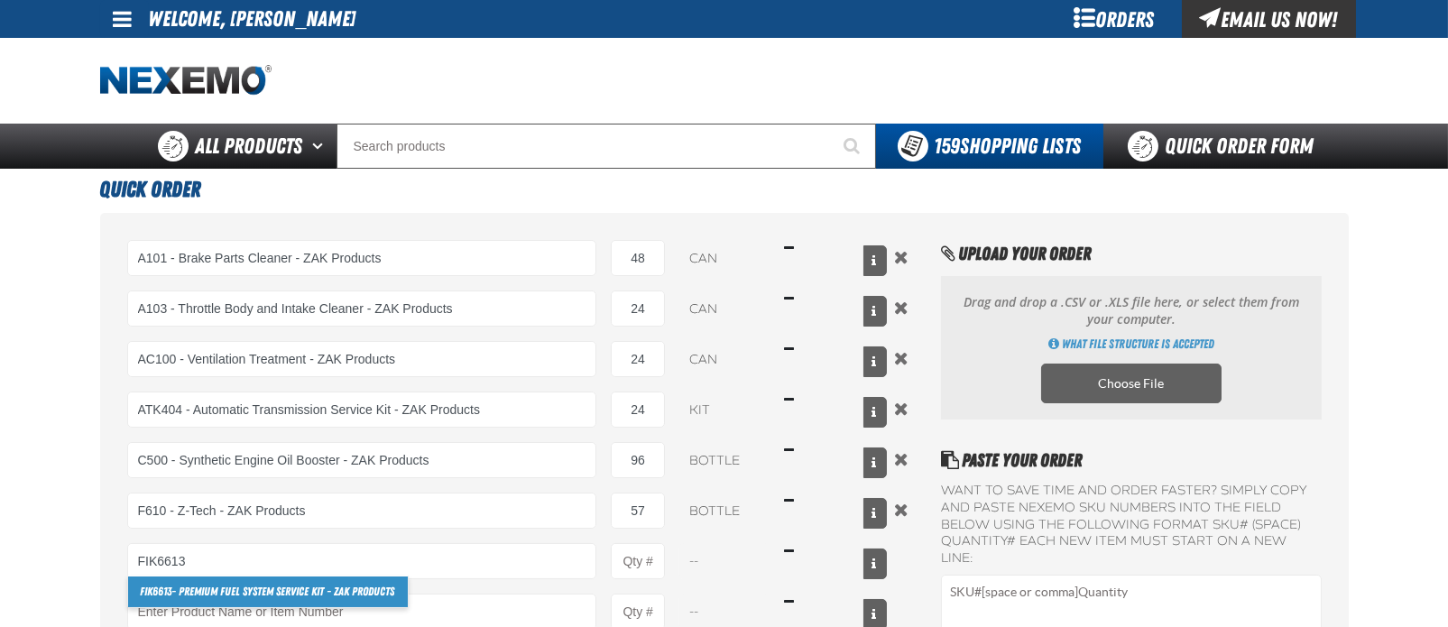
click at [233, 593] on link "FIK6613 - Premium Fuel System Service Kit - ZAK Products" at bounding box center [268, 591] width 280 height 31
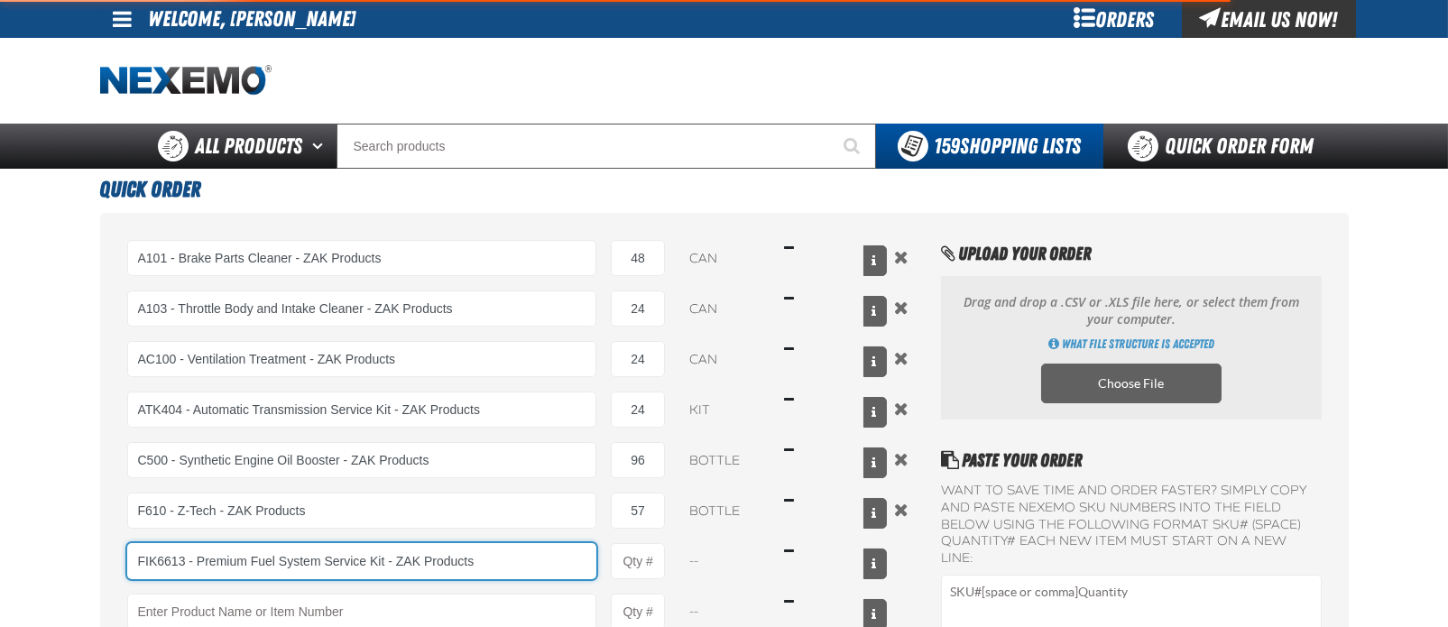
type input "FIK6613 - Premium Fuel System Service Kit - ZAK Products"
type input "1"
select select "kit"
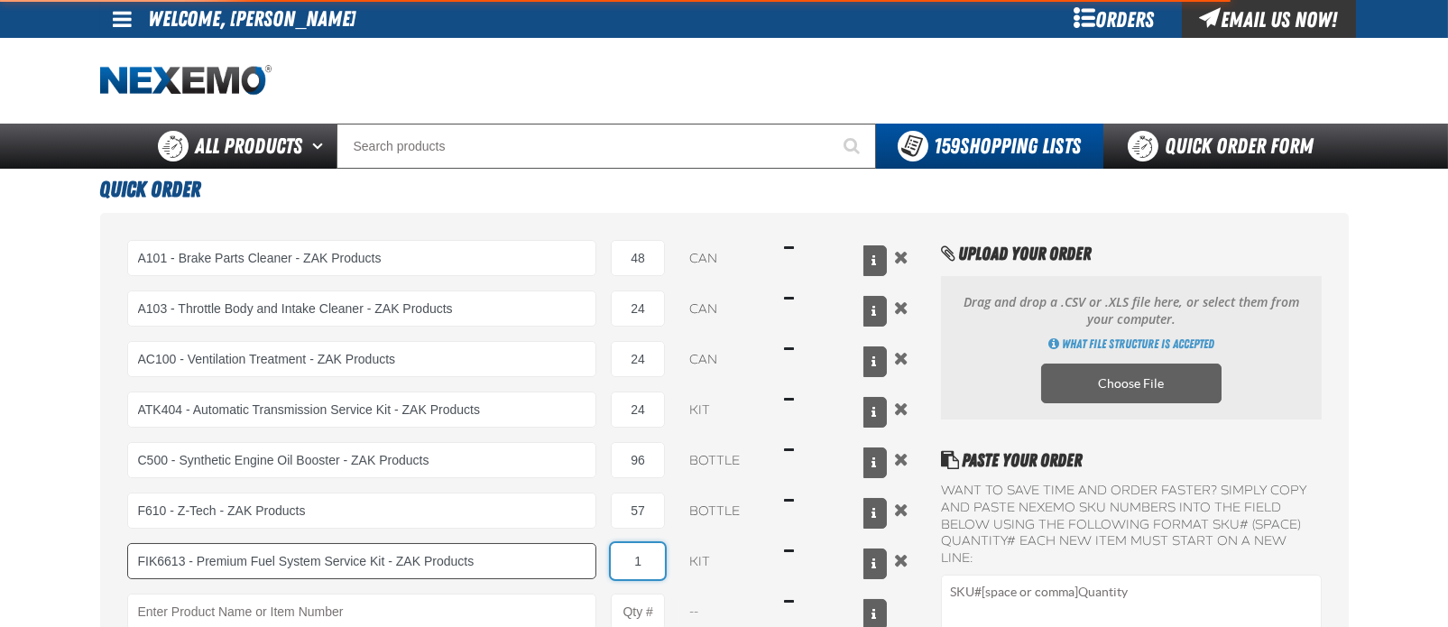
drag, startPoint x: 657, startPoint y: 553, endPoint x: 551, endPoint y: 564, distance: 106.1
click at [551, 564] on div "FIK6613 - Premium Fuel System Service Kit - ZAK Products FIK6613 - Premium Fuel…" at bounding box center [507, 561] width 760 height 36
type input "FIK6613 - Premium Fuel System Service Kit - ZAK Products"
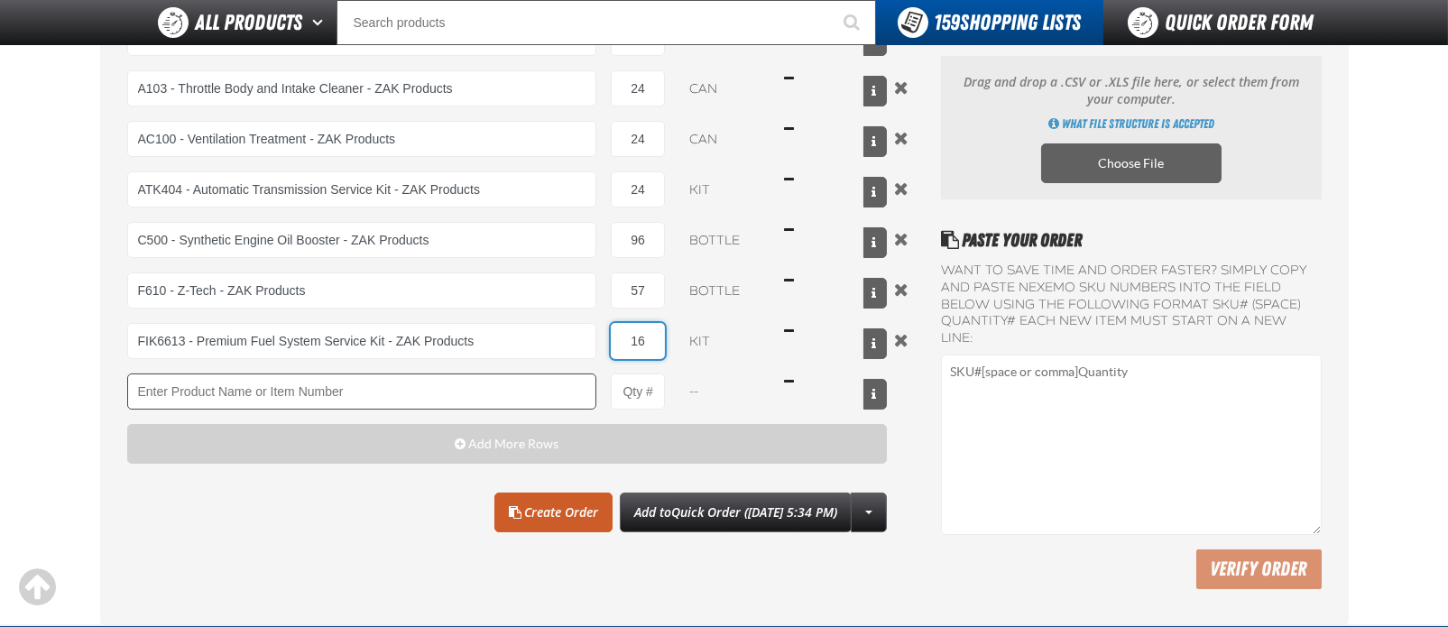
scroll to position [177, 0]
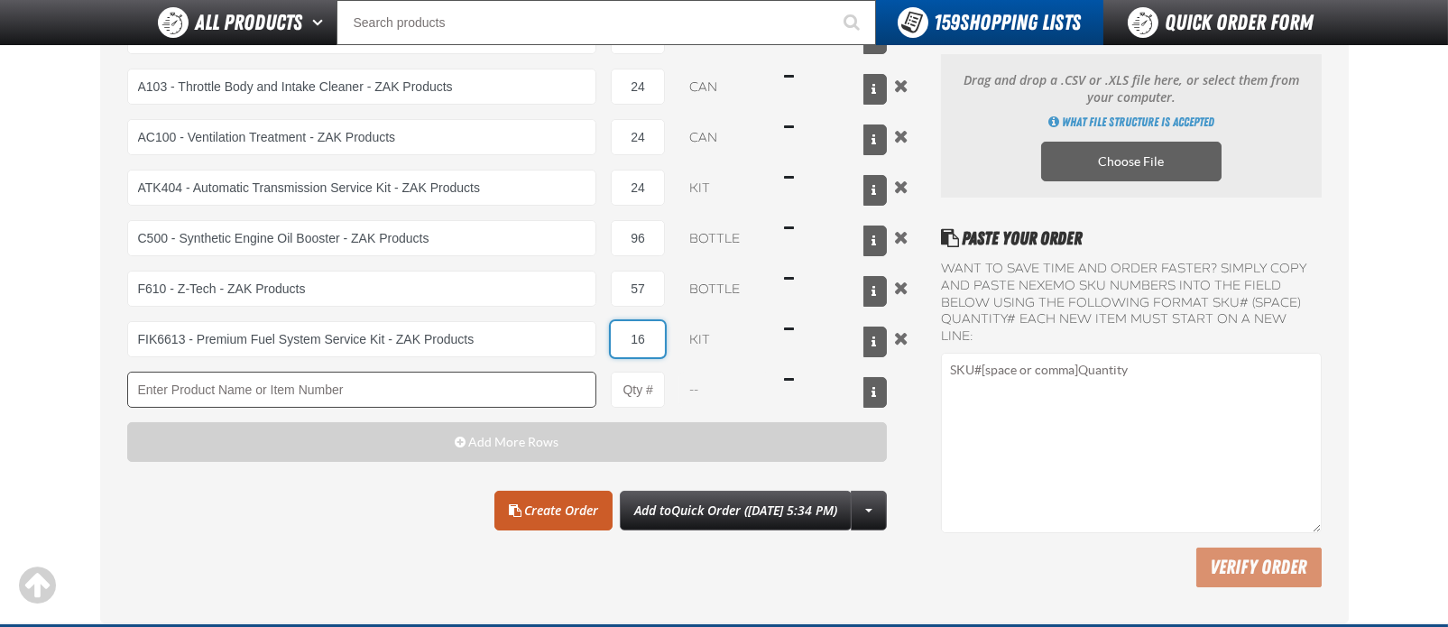
type input "16"
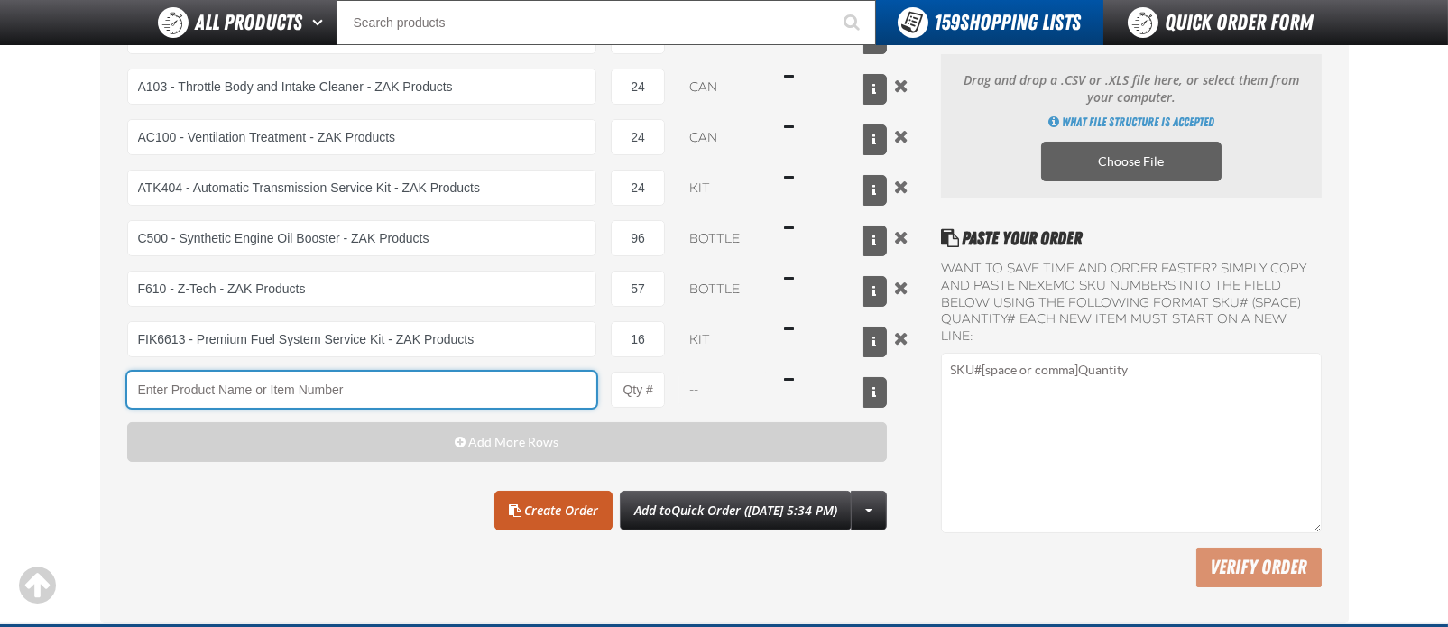
click at [279, 389] on input "Product" at bounding box center [362, 390] width 470 height 36
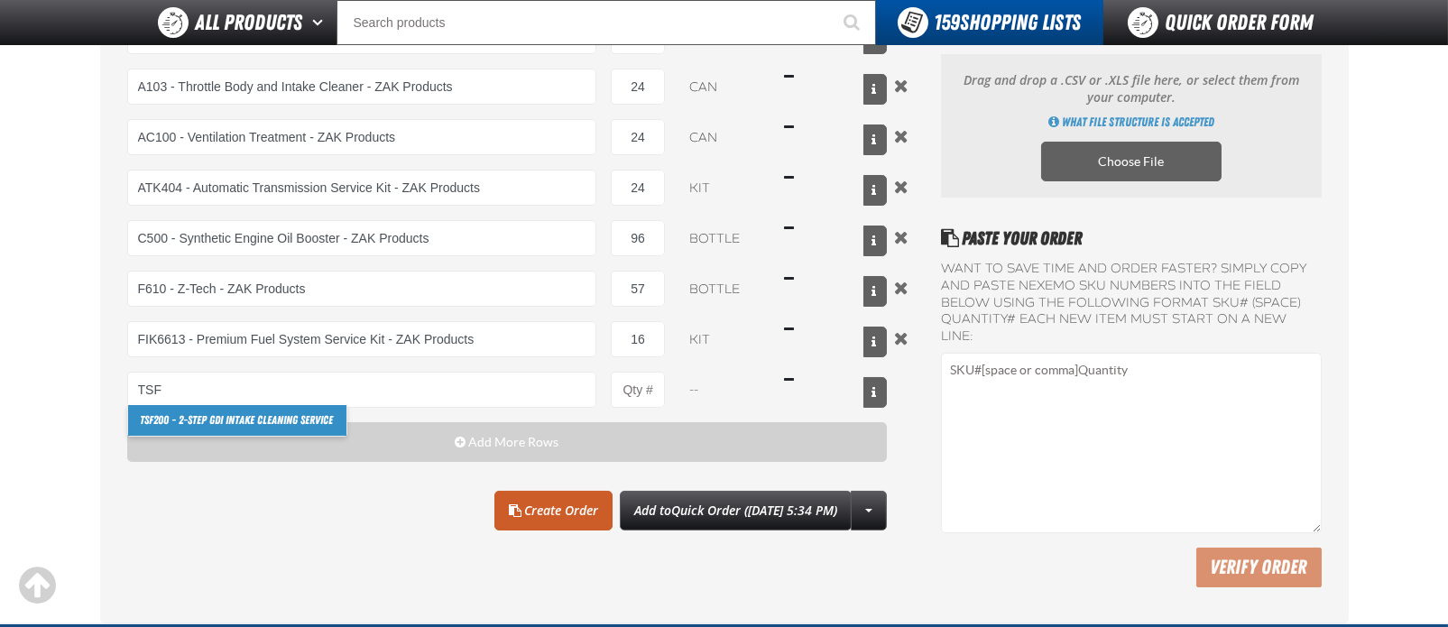
click at [285, 414] on link "TSF 200 - 2-Step GDI Intake Cleaning Service" at bounding box center [237, 420] width 218 height 31
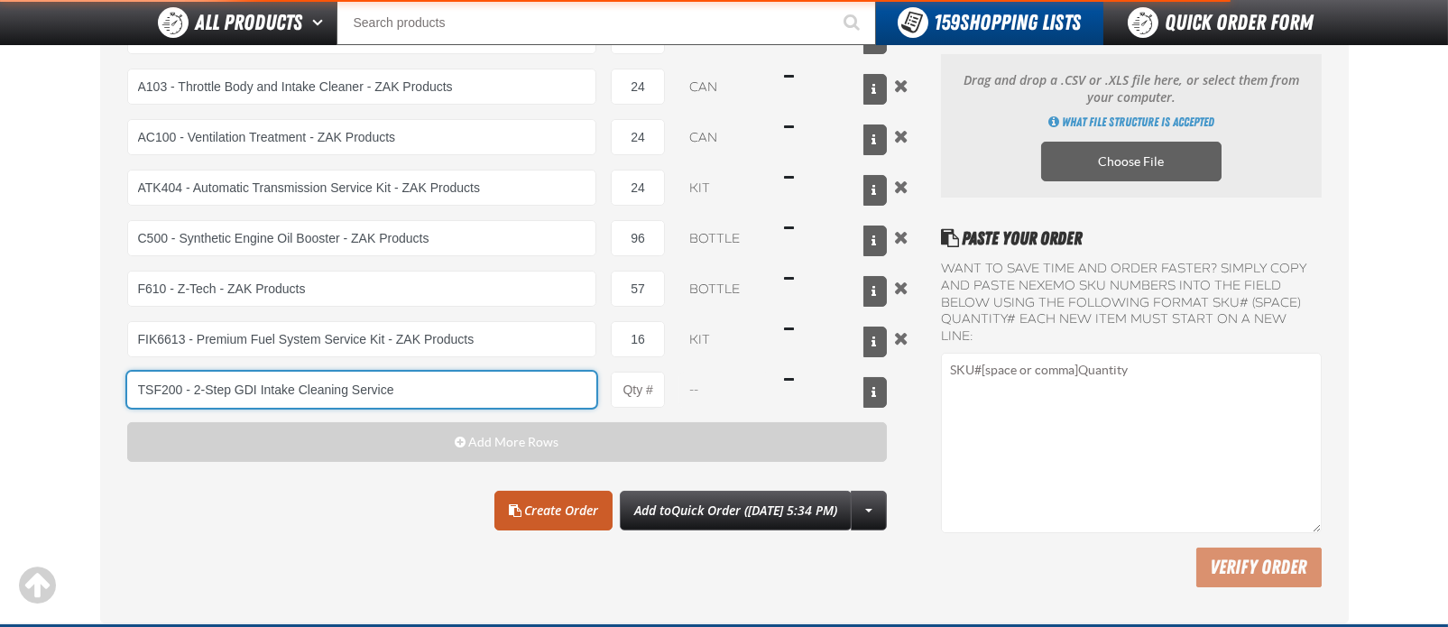
type input "TSF200 - 2-Step GDI Intake Cleaning Service"
type input "1"
select select "kit"
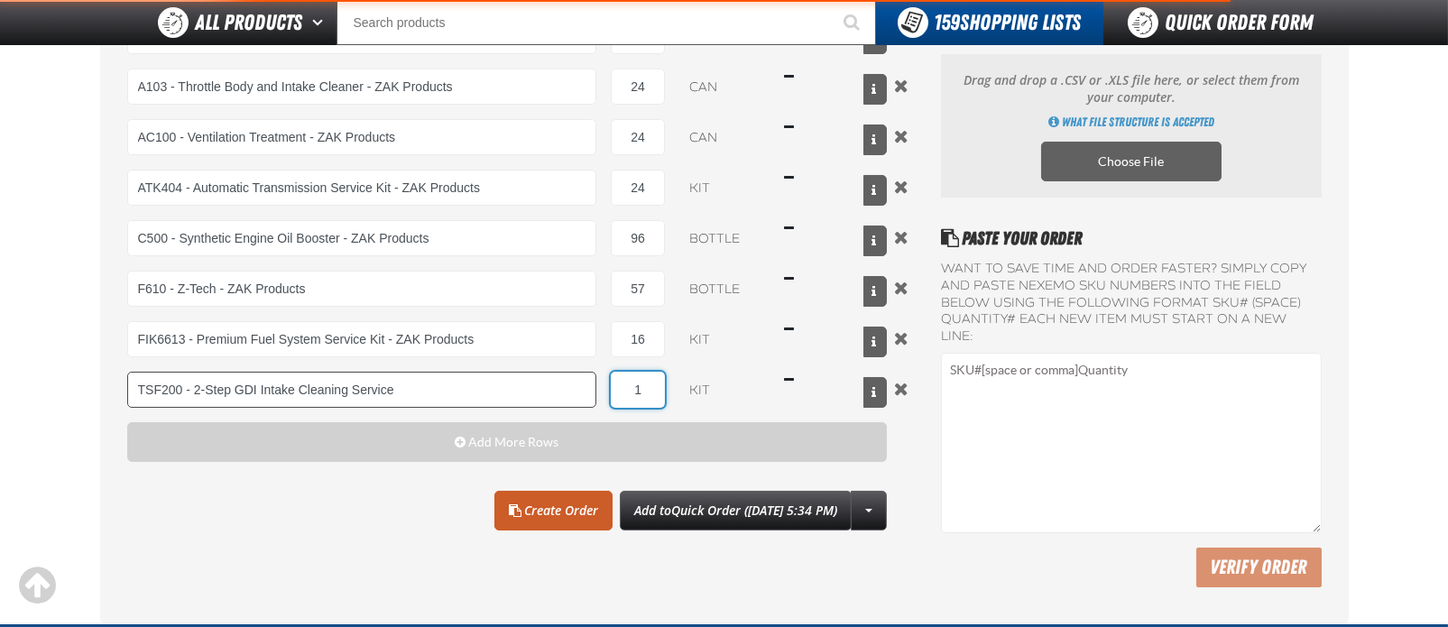
type input "TSF200 - 2-Step GDI Intake Cleaning Service"
drag, startPoint x: 654, startPoint y: 384, endPoint x: 578, endPoint y: 390, distance: 76.0
click at [578, 390] on div "TSF200 - 2-Step GDI Intake Cleaning Service TSF 200 - 2-Step GDI Intake Cleanin…" at bounding box center [507, 390] width 760 height 36
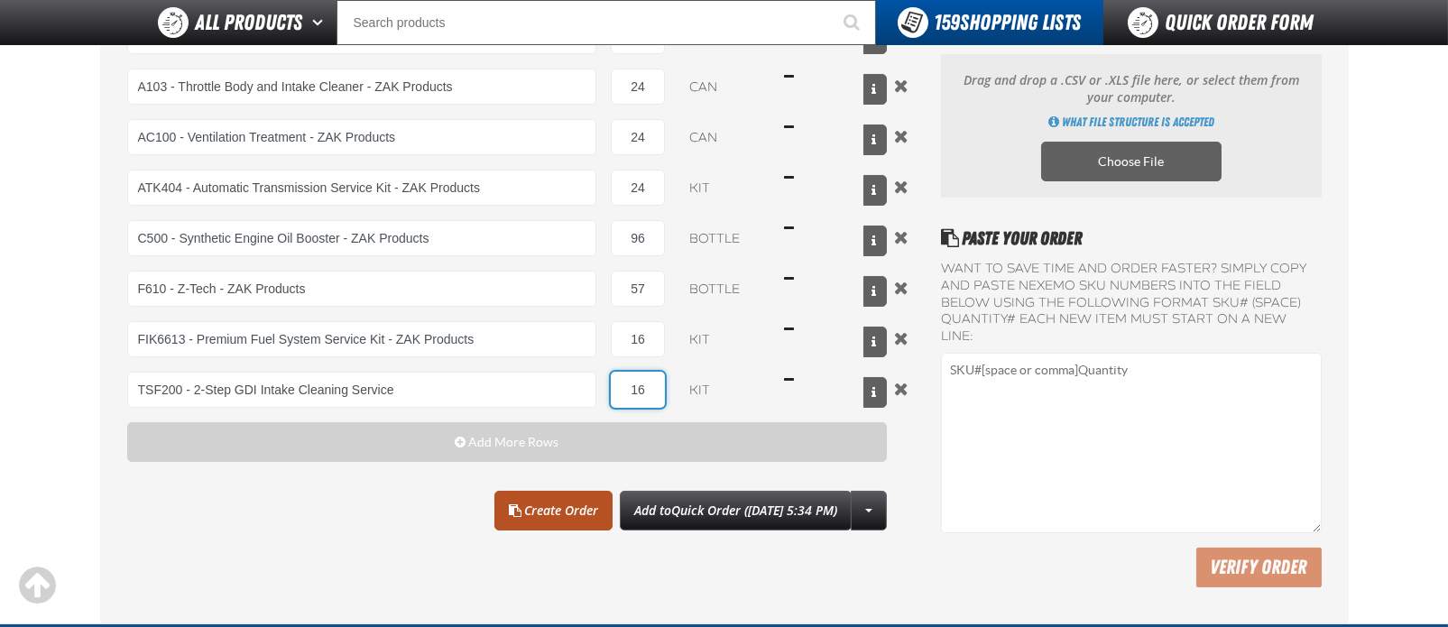
type input "16"
click at [524, 510] on link "Create Order" at bounding box center [553, 511] width 118 height 40
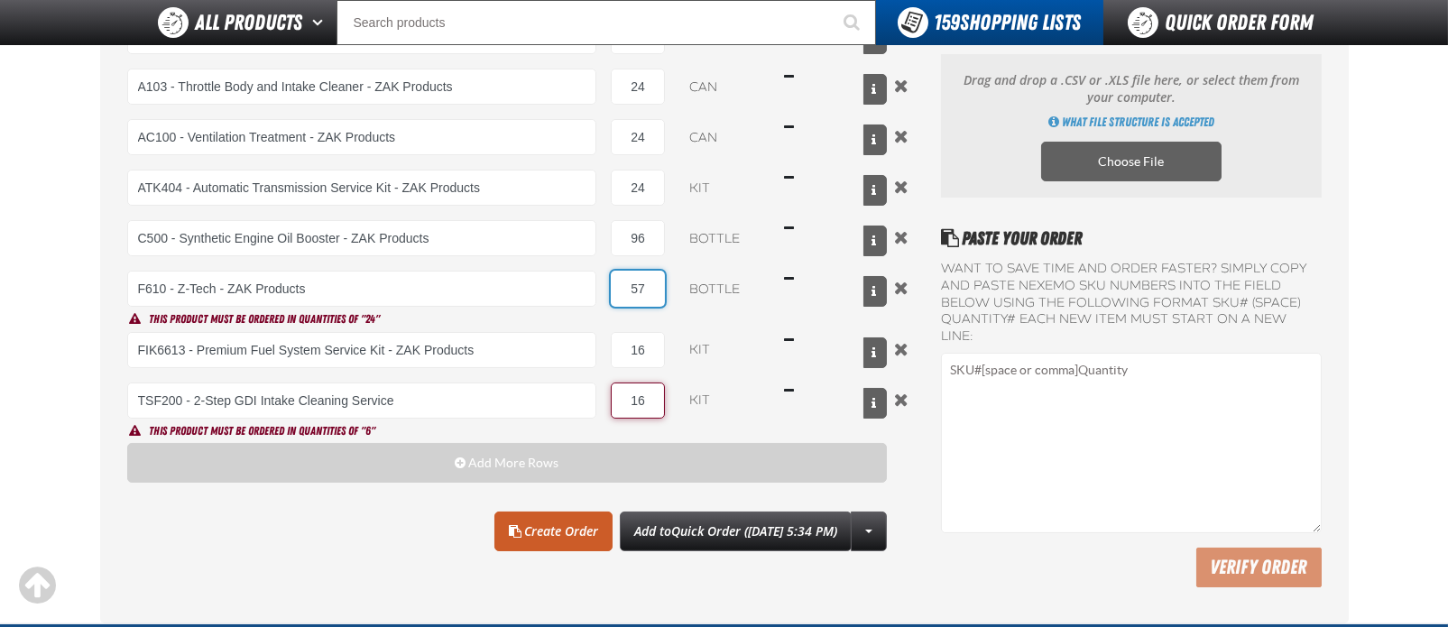
drag, startPoint x: 651, startPoint y: 282, endPoint x: 601, endPoint y: 287, distance: 50.7
click at [601, 287] on div "F610 - Z-Tech - ZAK Products F610 - Z-Tech - ZAK Products 57 bottle $939.93" at bounding box center [507, 289] width 760 height 36
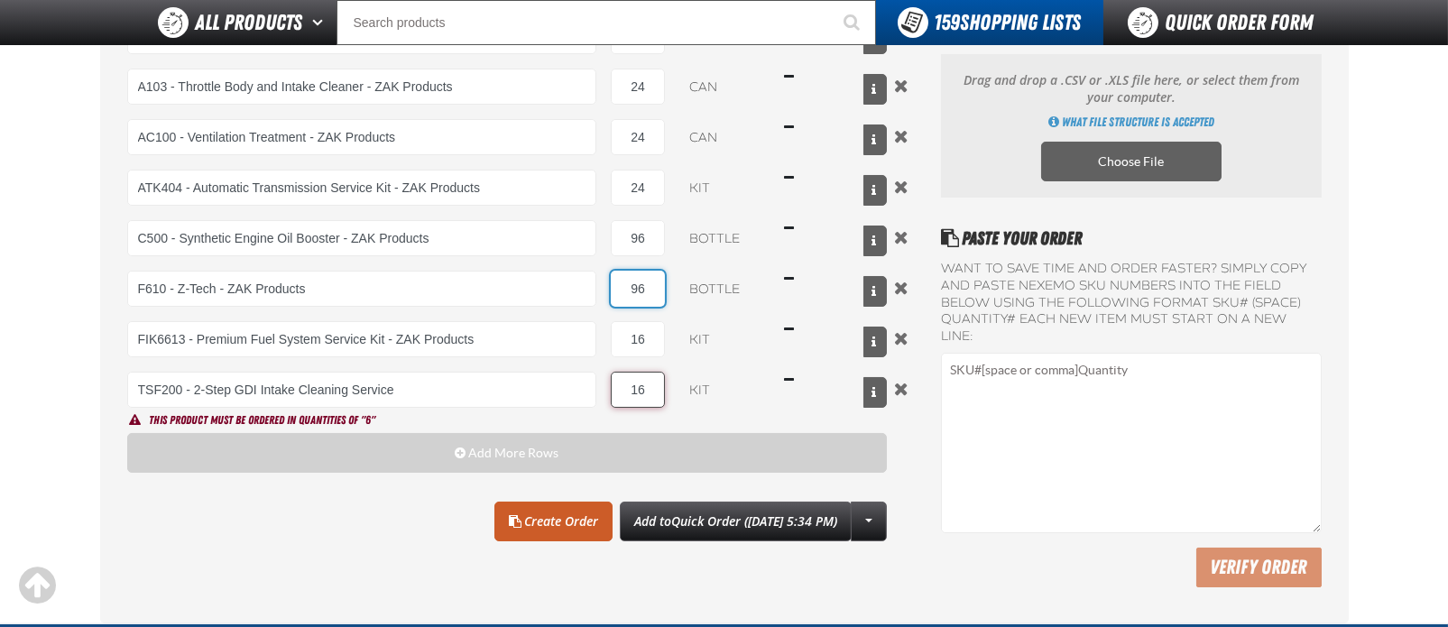
type input "96"
drag, startPoint x: 648, startPoint y: 382, endPoint x: 611, endPoint y: 388, distance: 38.3
click at [611, 388] on input "16" at bounding box center [638, 390] width 54 height 36
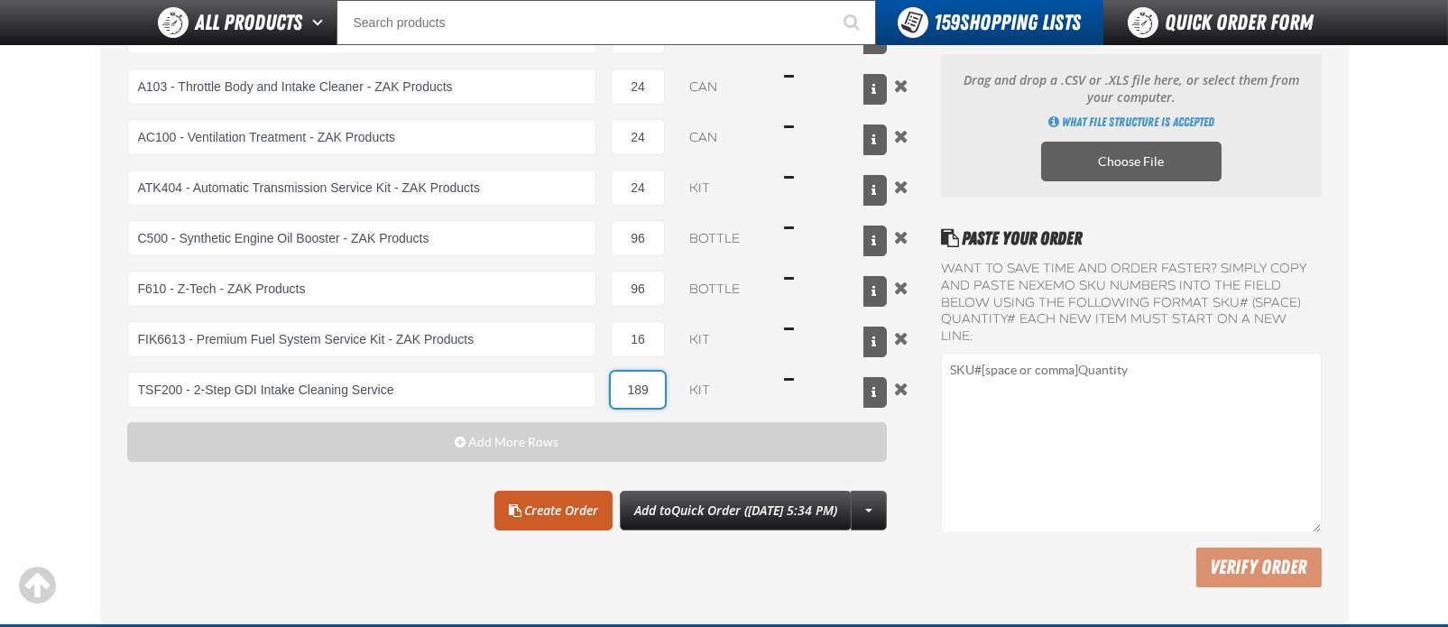
click at [658, 386] on input "189" at bounding box center [638, 390] width 54 height 36
type input "18"
click at [562, 501] on link "Create Order" at bounding box center [553, 511] width 118 height 40
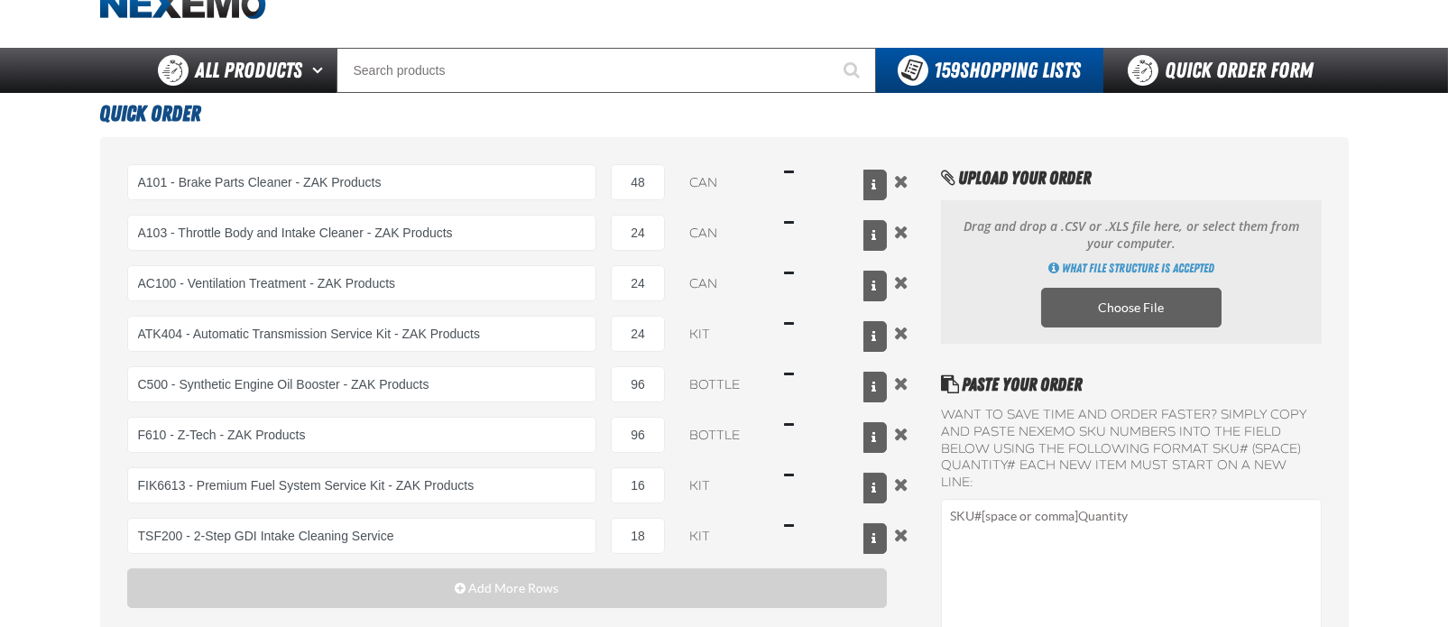
scroll to position [0, 0]
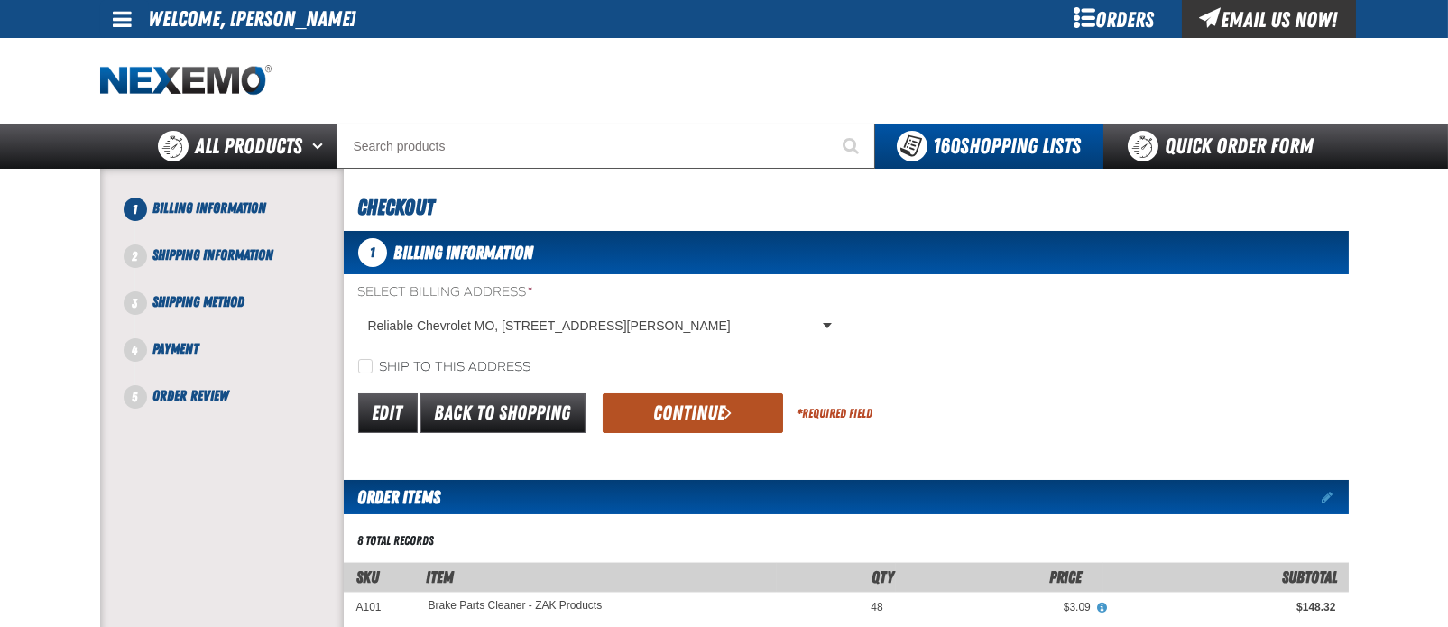
click at [673, 400] on button "Continue" at bounding box center [692, 413] width 180 height 40
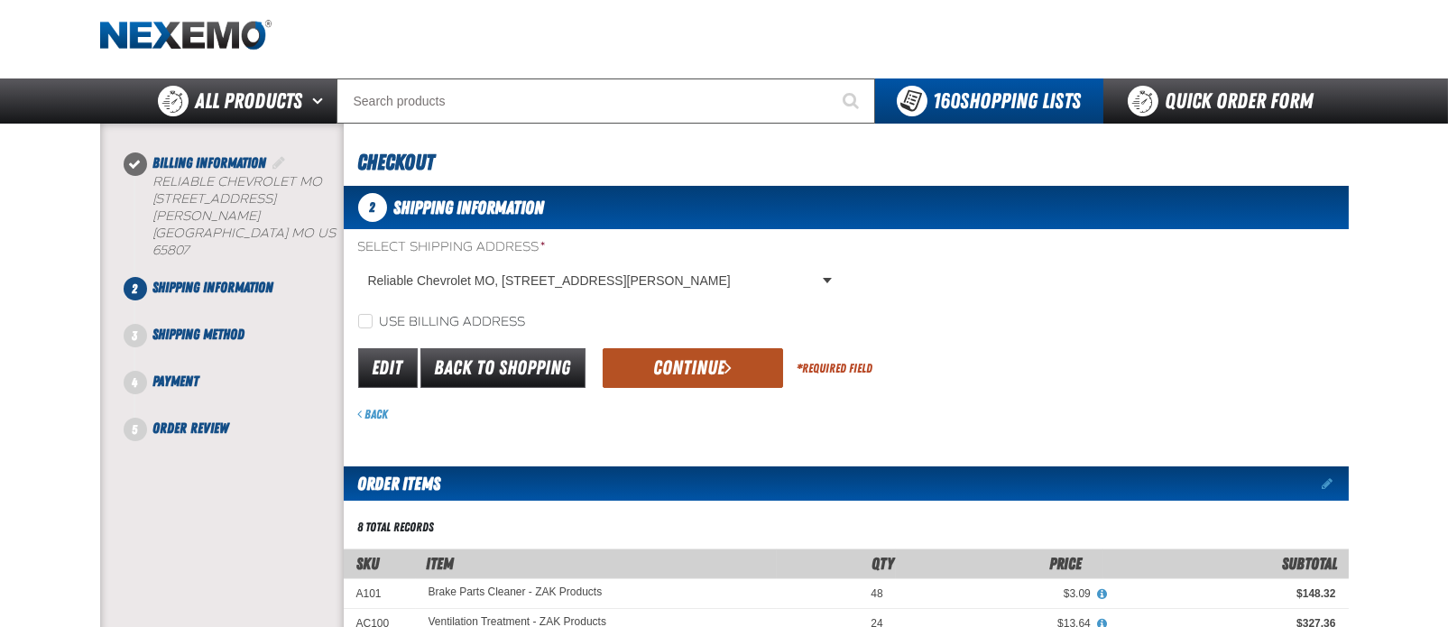
scroll to position [44, 0]
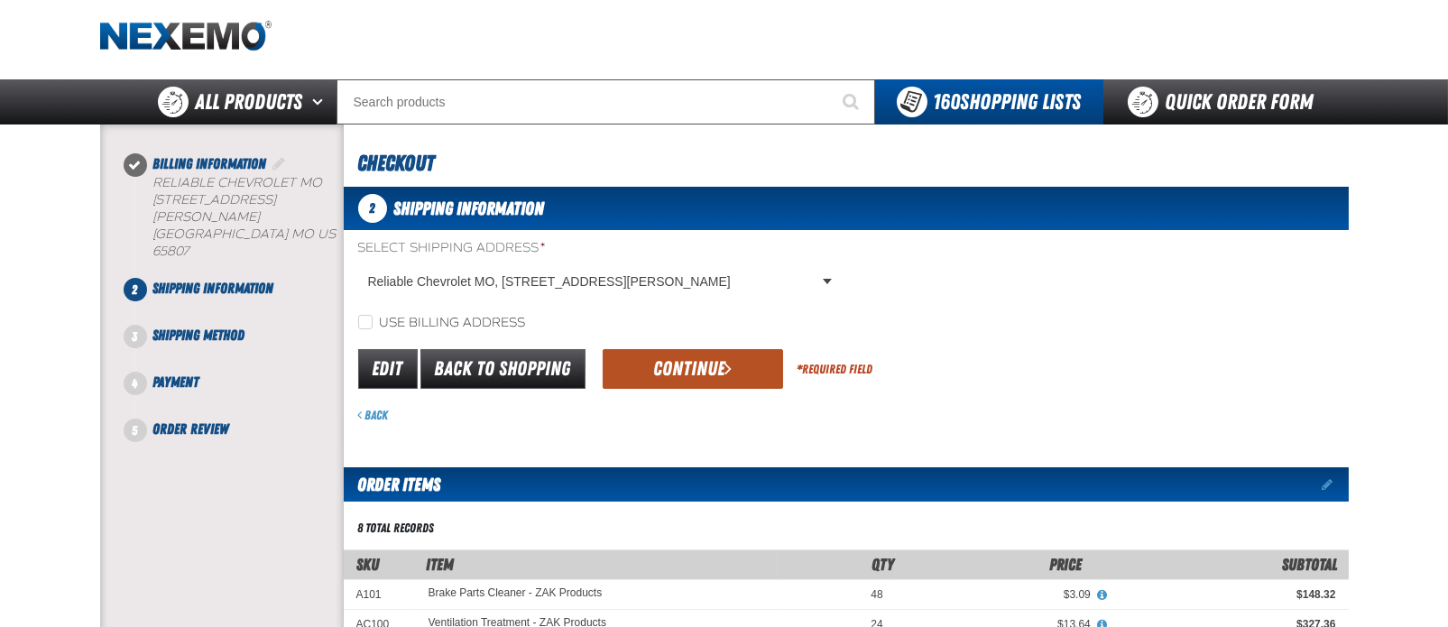
click at [695, 367] on button "Continue" at bounding box center [692, 369] width 180 height 40
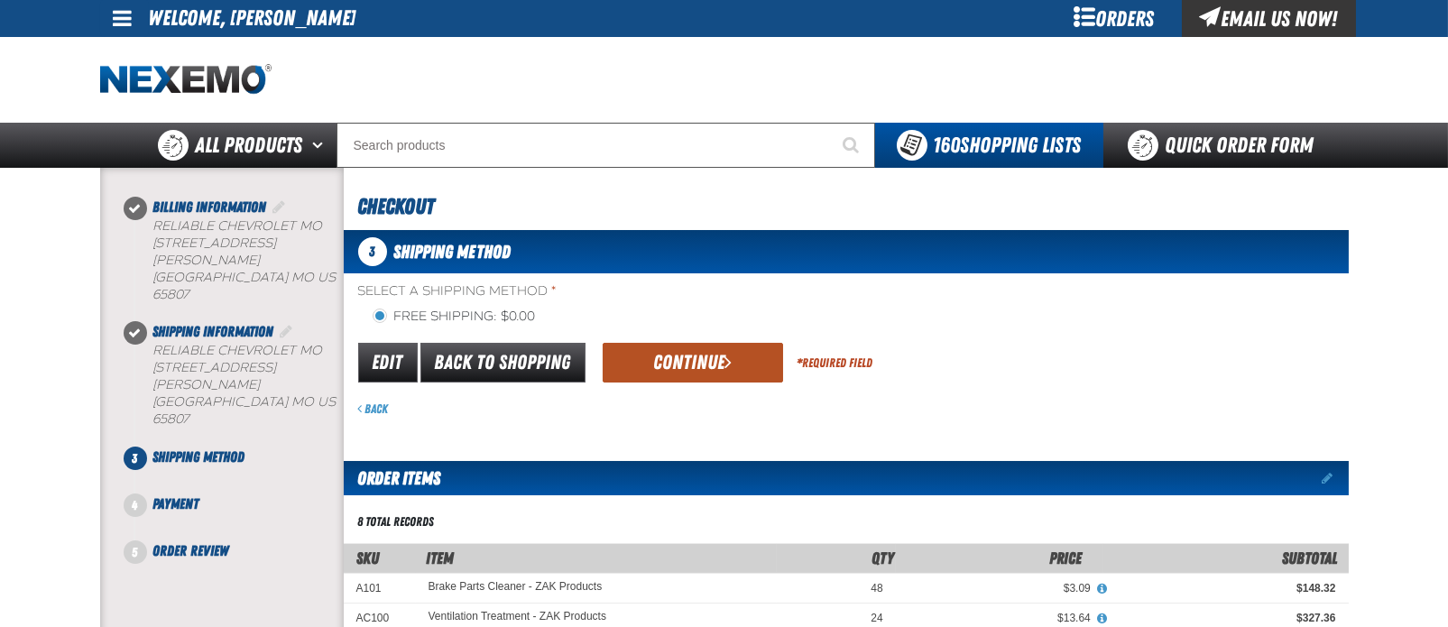
scroll to position [0, 0]
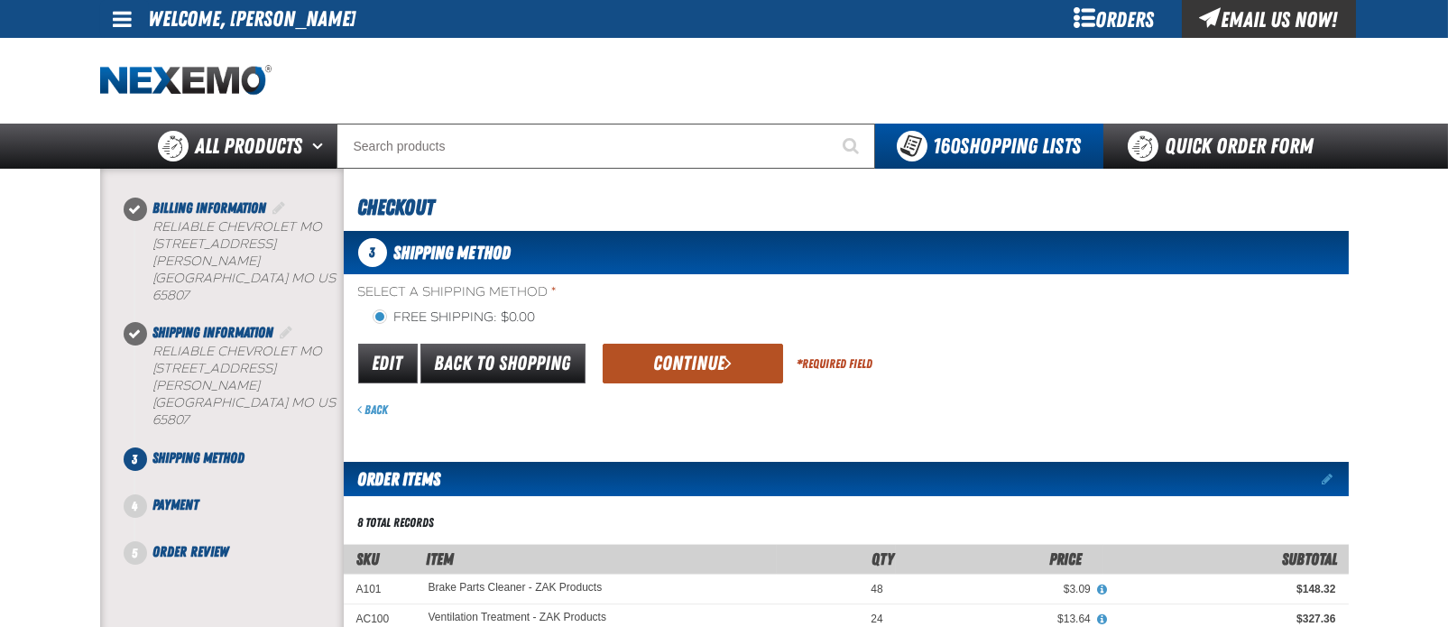
click at [716, 364] on button "Continue" at bounding box center [692, 364] width 180 height 40
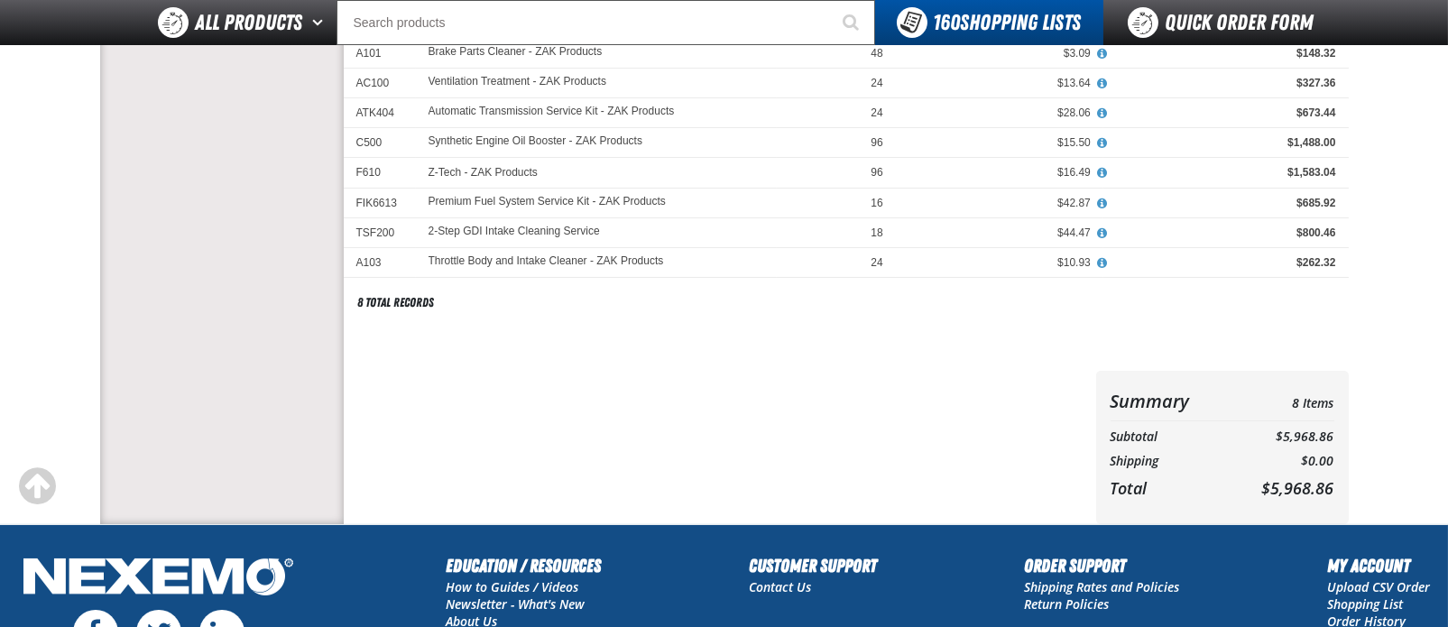
scroll to position [539, 0]
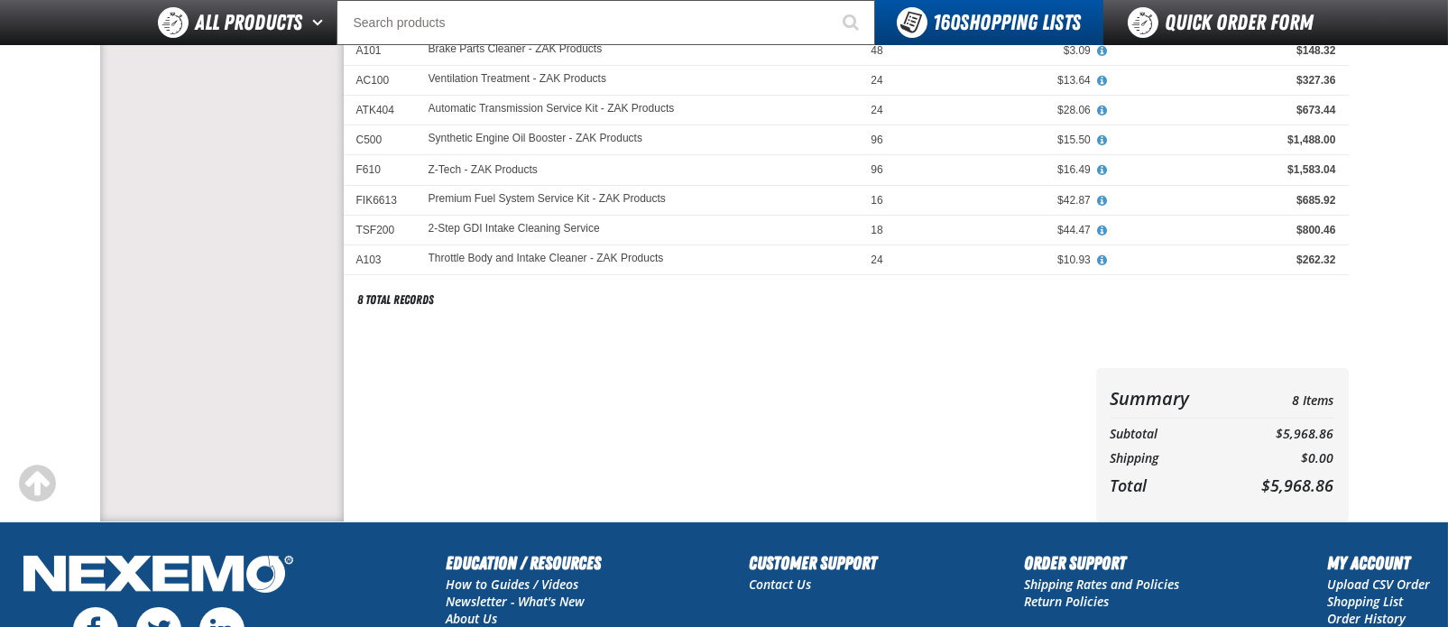
drag, startPoint x: 454, startPoint y: 317, endPoint x: 513, endPoint y: 304, distance: 60.9
click at [455, 317] on div "Order Items Edit items 8 total records" at bounding box center [846, 137] width 1005 height 464
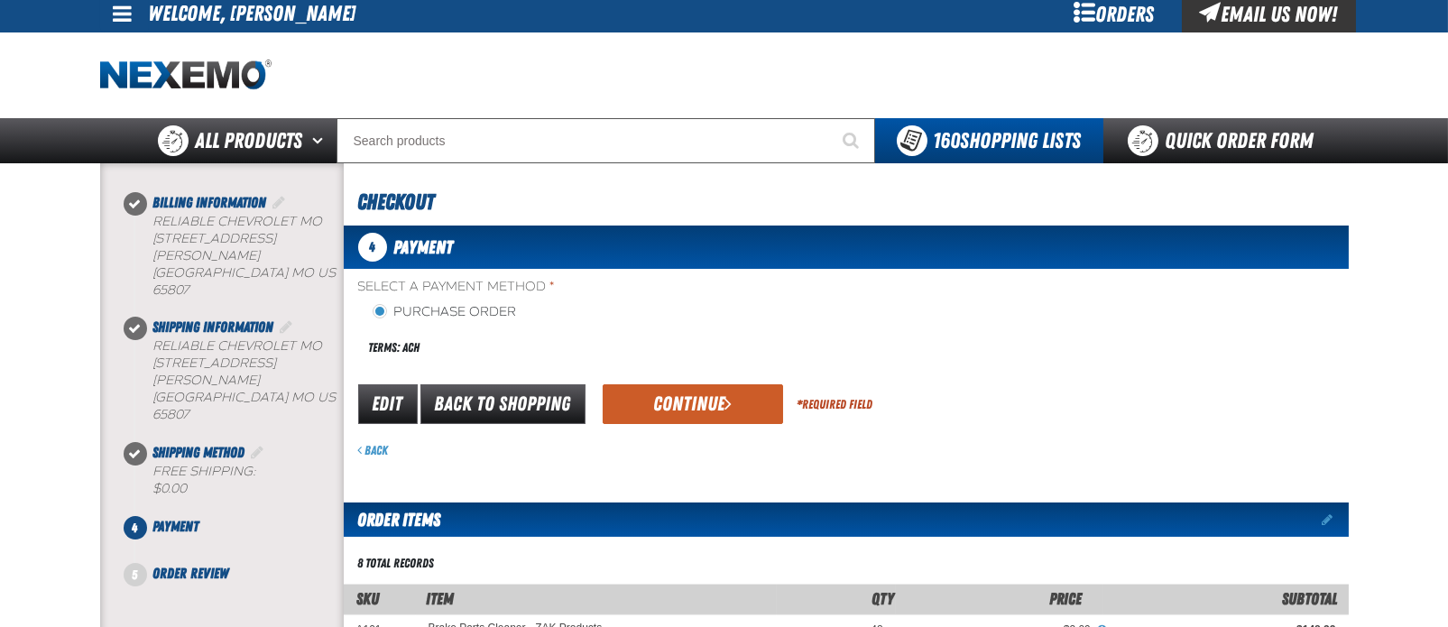
scroll to position [0, 0]
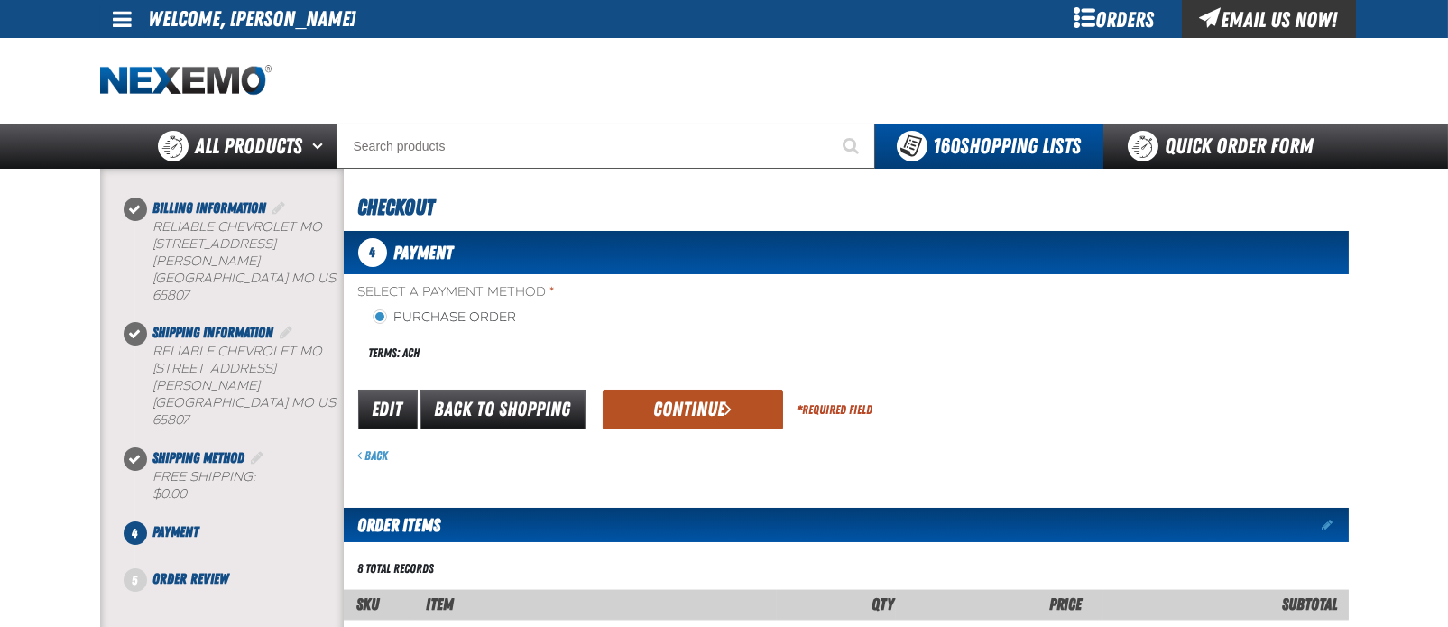
click at [675, 417] on button "Continue" at bounding box center [692, 410] width 180 height 40
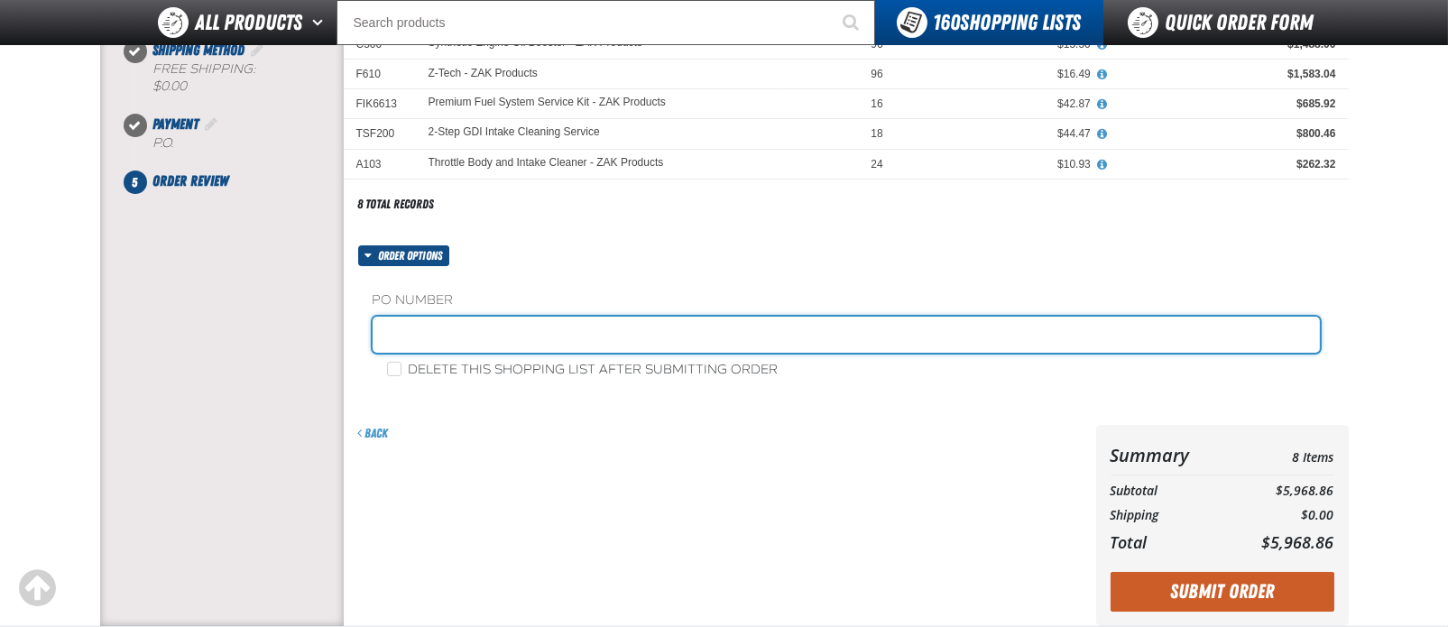
scroll to position [362, 0]
click at [426, 332] on input "text" at bounding box center [845, 335] width 947 height 36
type input "Z246"
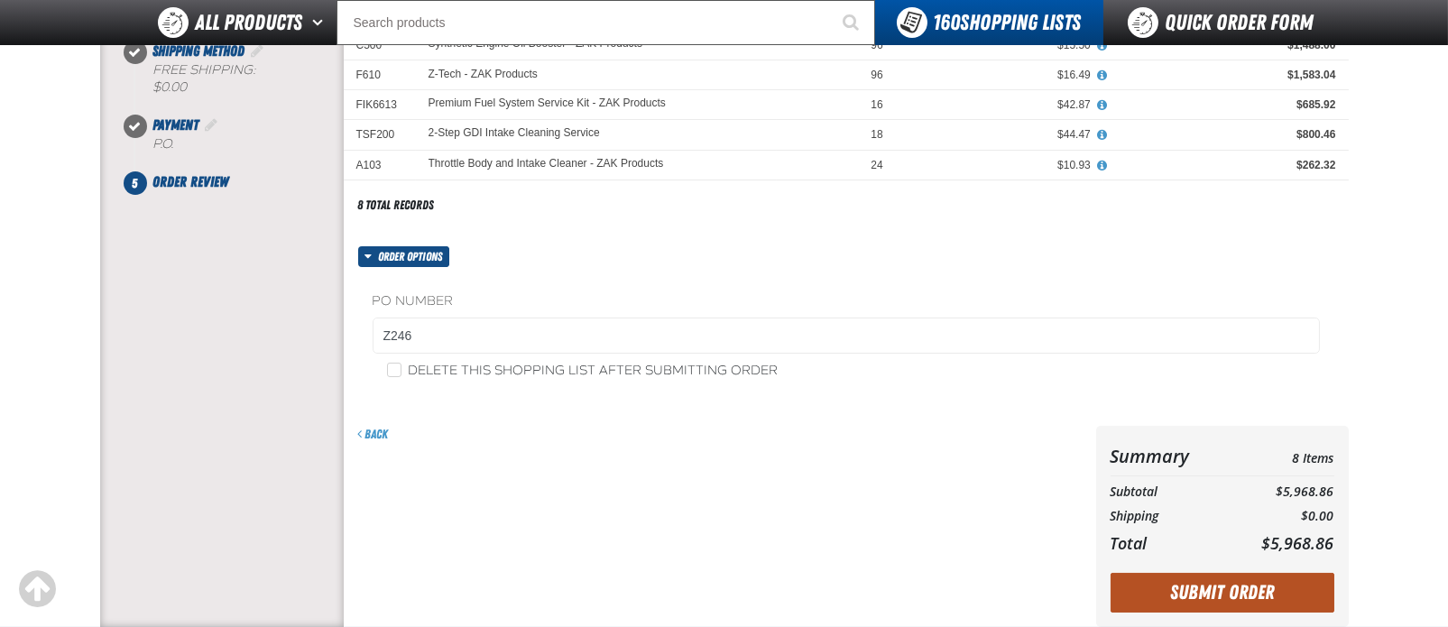
click at [1271, 589] on button "Submit Order" at bounding box center [1222, 593] width 224 height 40
